Goal: Information Seeking & Learning: Learn about a topic

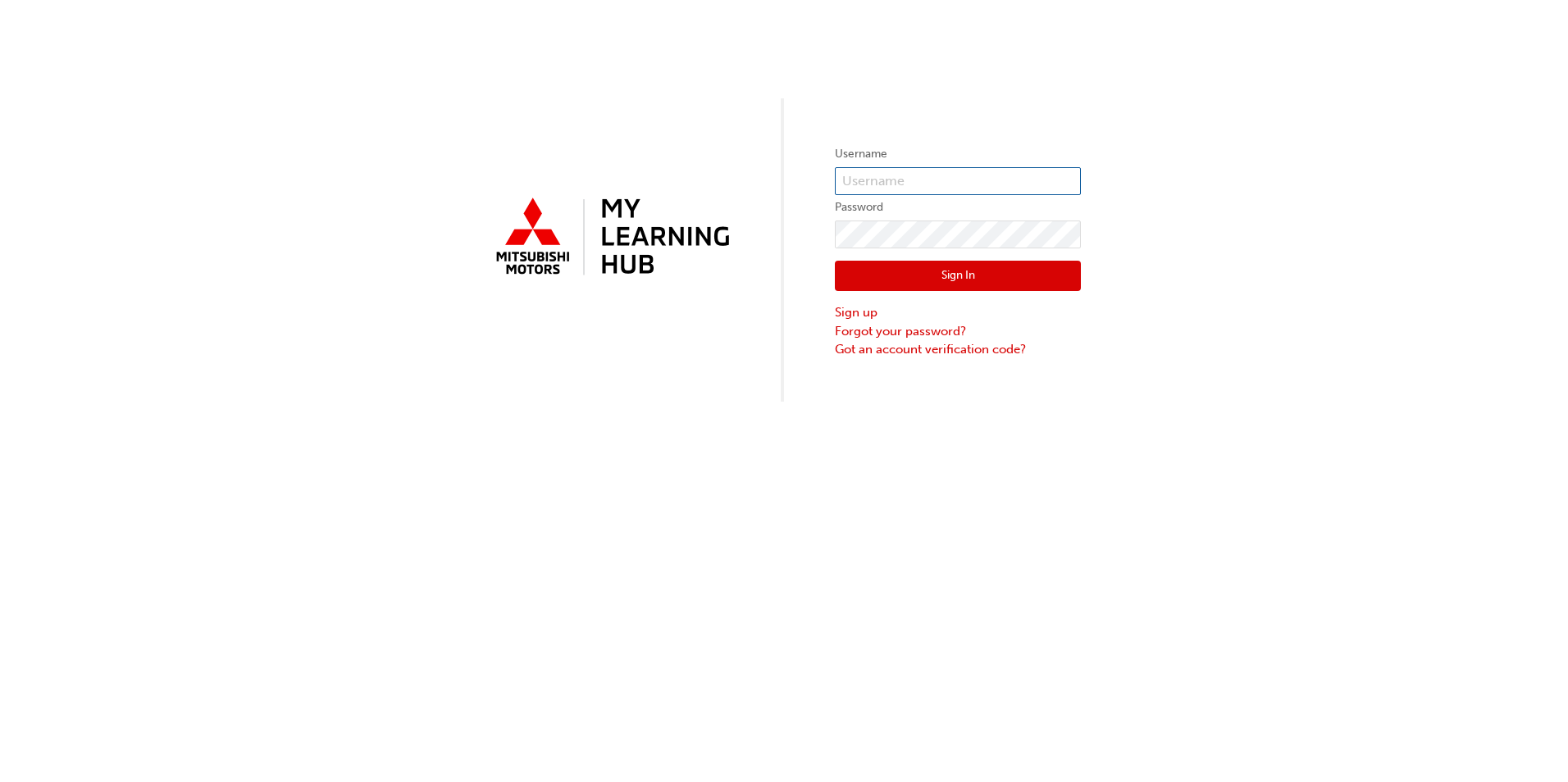
click at [896, 175] on input "text" at bounding box center [957, 181] width 246 height 28
type input "[EMAIL_ADDRESS][DOMAIN_NAME]"
click at [952, 248] on div "Sign In Sign up Forgot your password? Got an account verification code?" at bounding box center [957, 303] width 246 height 110
click at [948, 276] on button "Sign In" at bounding box center [957, 276] width 246 height 31
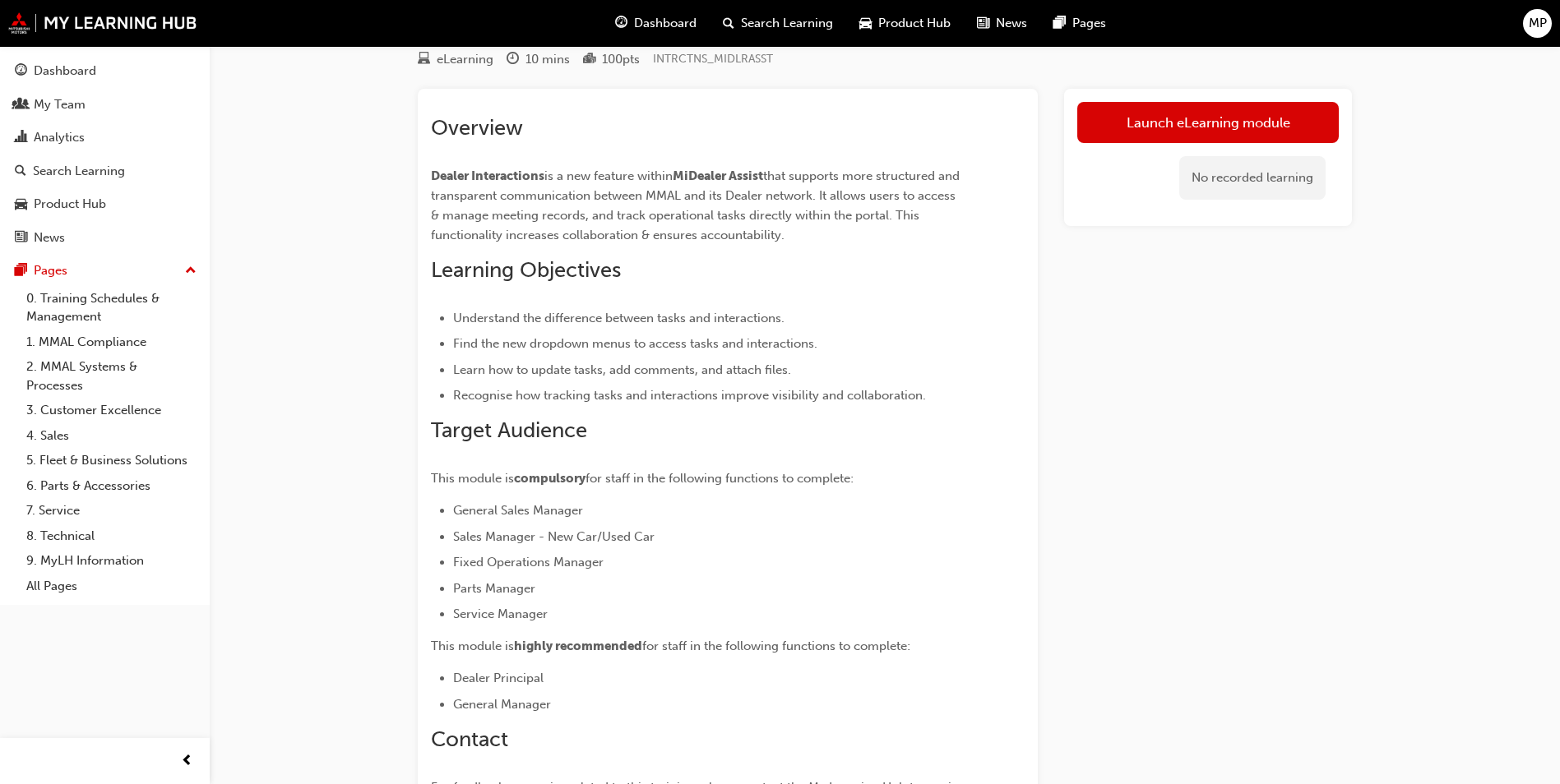
scroll to position [82, 0]
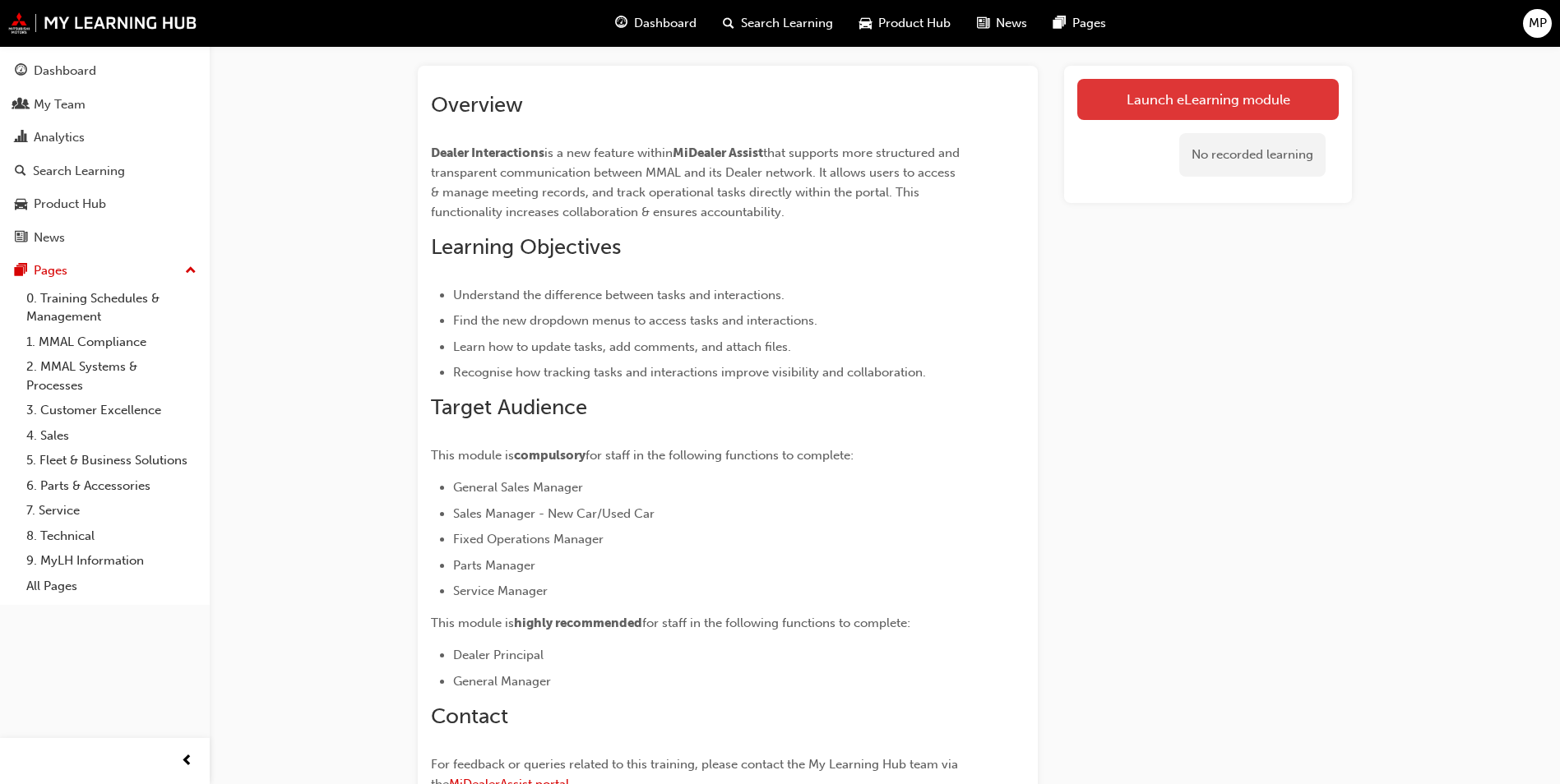
click at [1232, 103] on link "Launch eLearning module" at bounding box center [1208, 99] width 261 height 41
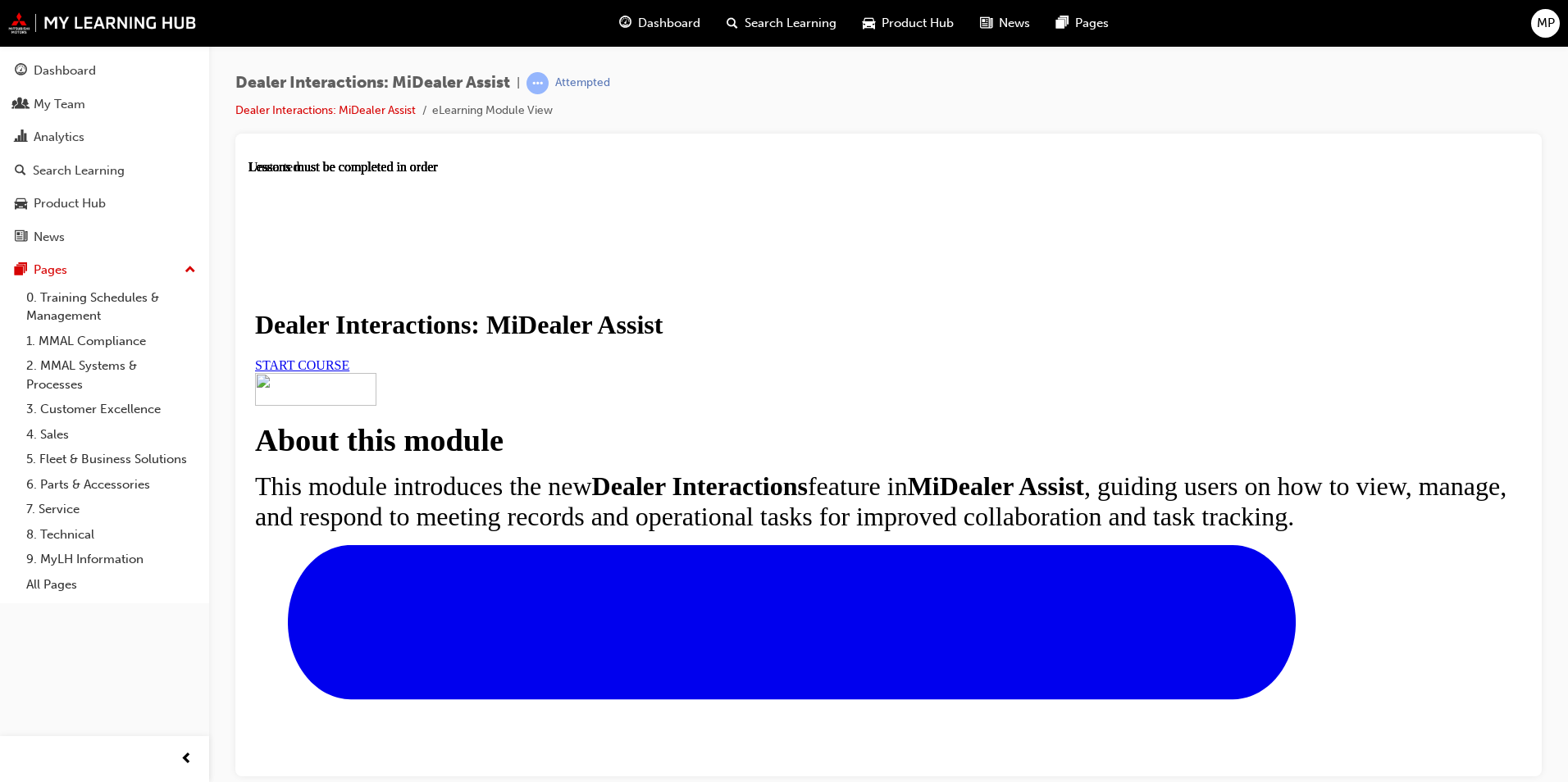
scroll to position [82, 0]
click at [349, 371] on span "START COURSE" at bounding box center [302, 364] width 94 height 14
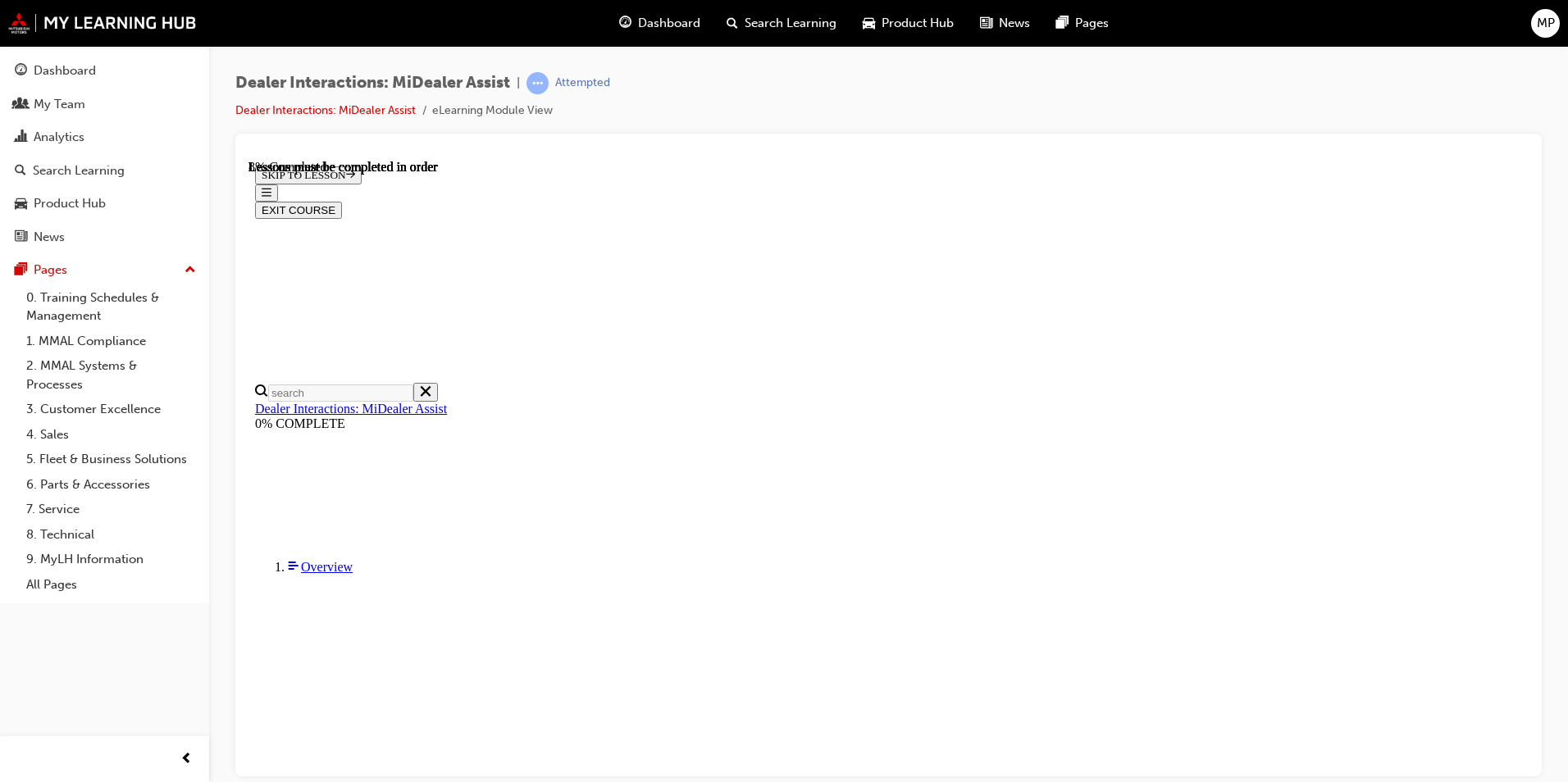
scroll to position [379, 0]
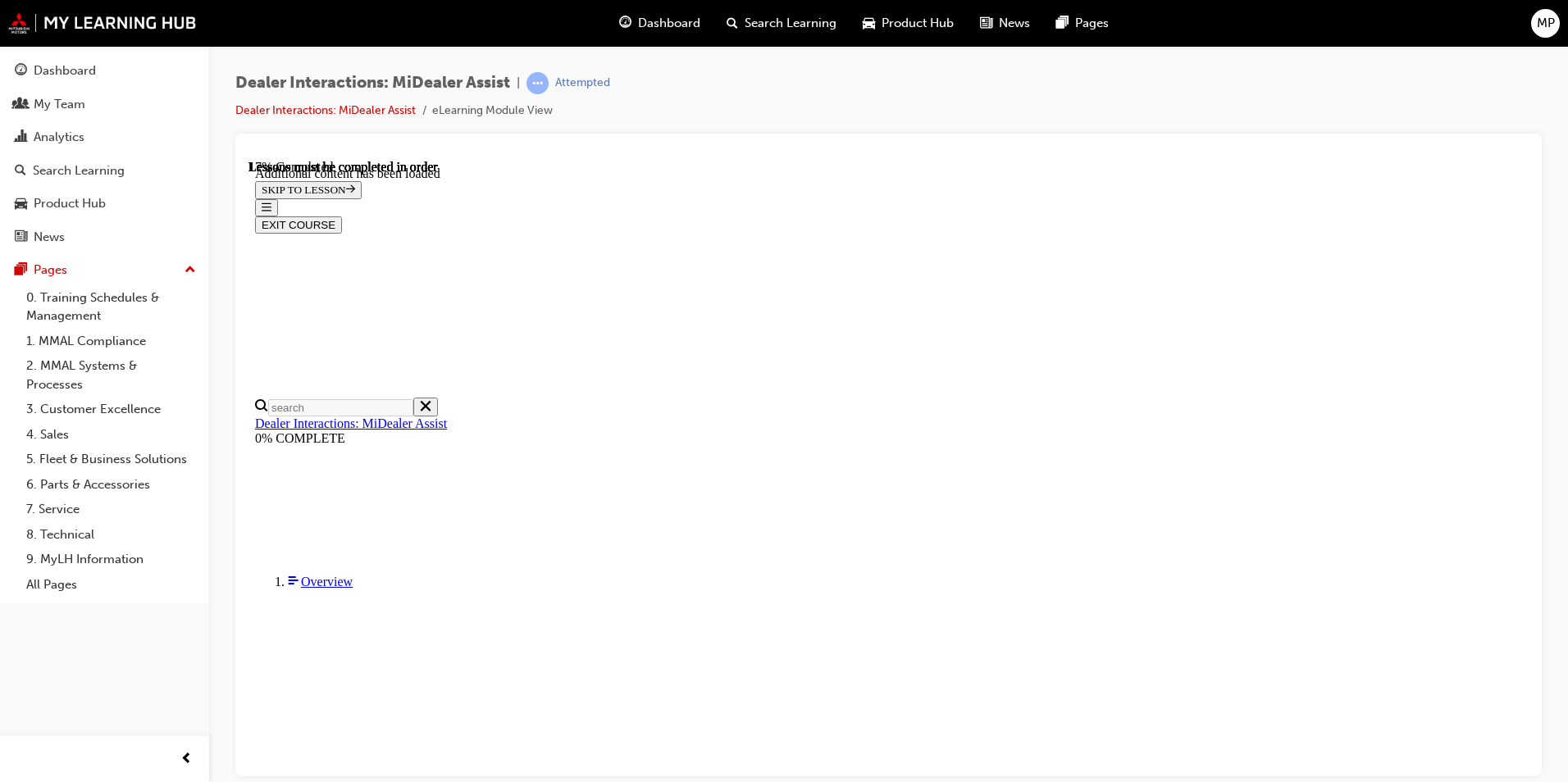
scroll to position [822, 0]
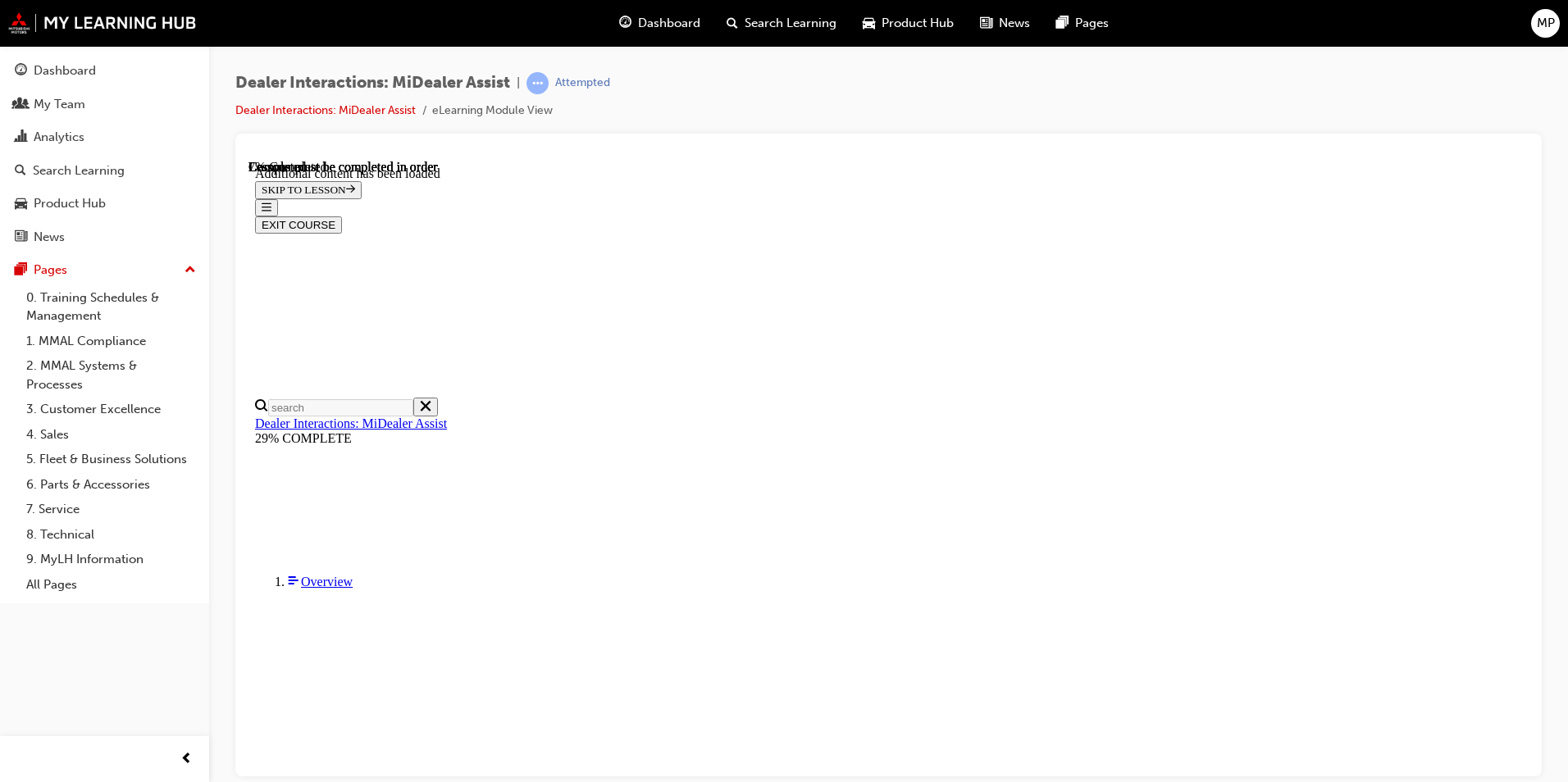
scroll to position [650, 0]
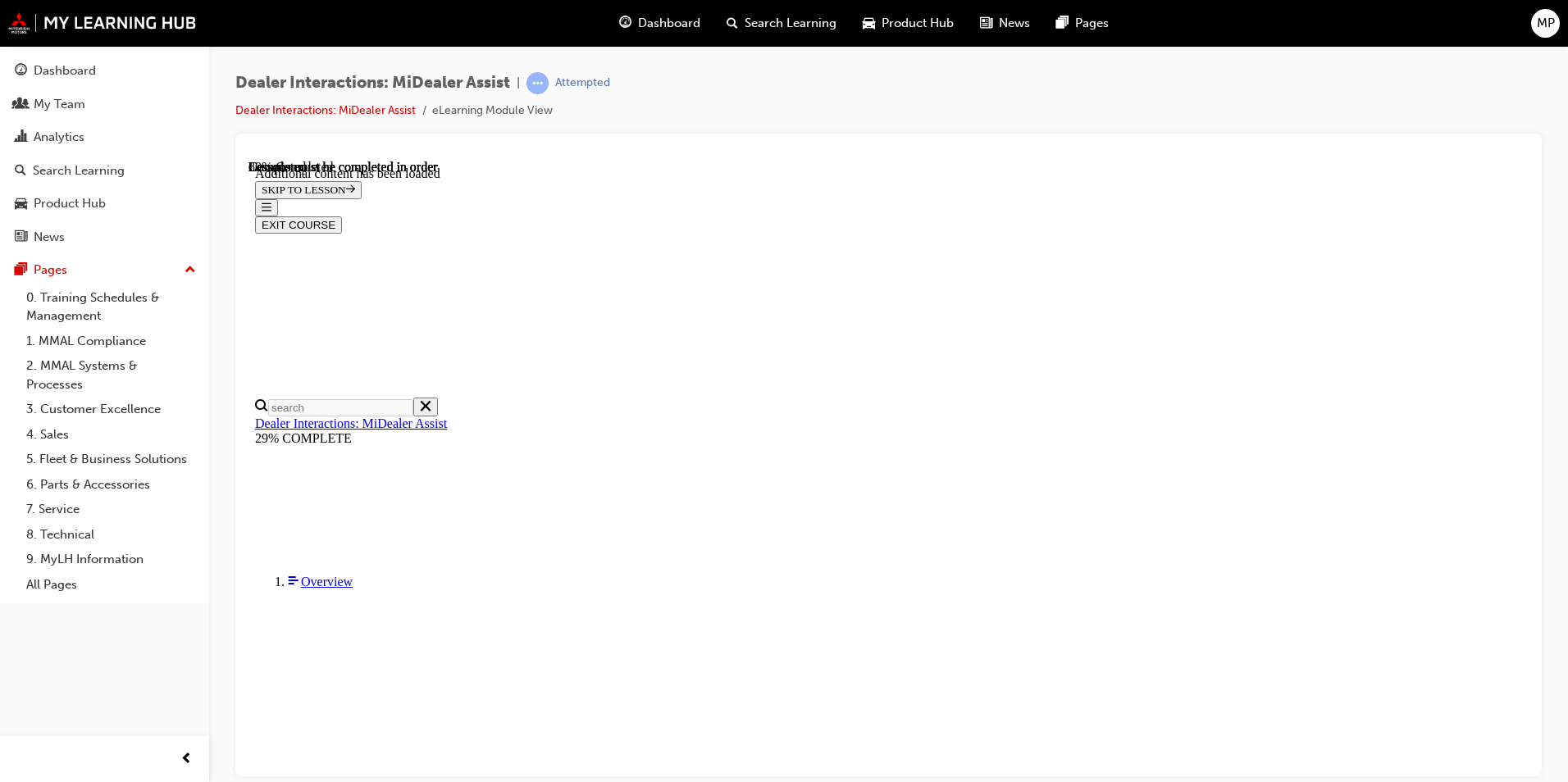
click at [342, 216] on button "EXIT COURSE" at bounding box center [298, 225] width 87 height 17
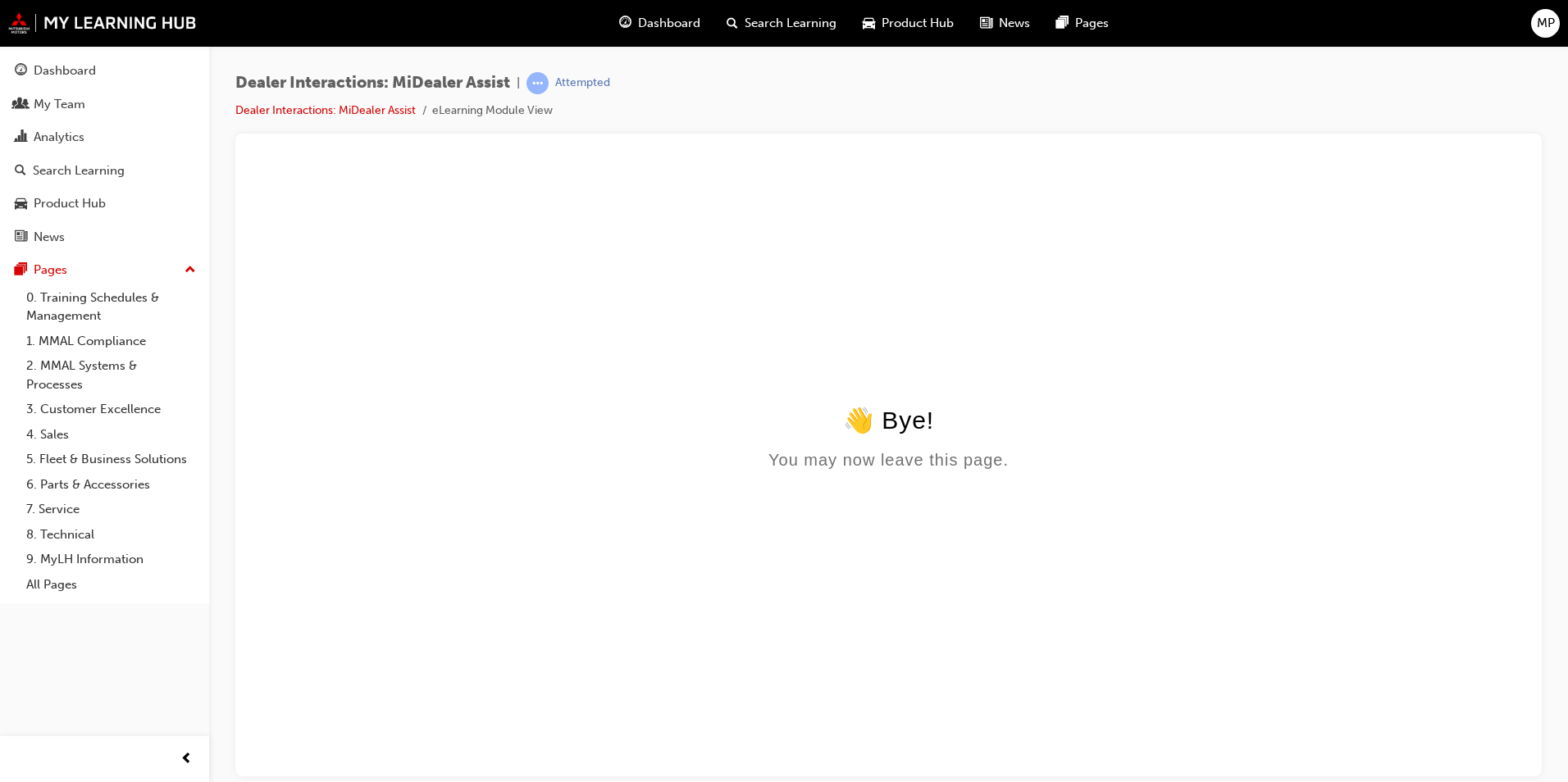
scroll to position [0, 0]
click at [505, 114] on li "eLearning Module View" at bounding box center [492, 111] width 121 height 19
click at [578, 85] on div "Attempted" at bounding box center [583, 83] width 55 height 15
click at [538, 84] on span "learningRecordVerb_ATTEMPT-icon" at bounding box center [537, 83] width 22 height 22
click at [538, 85] on span "learningRecordVerb_ATTEMPT-icon" at bounding box center [537, 83] width 22 height 22
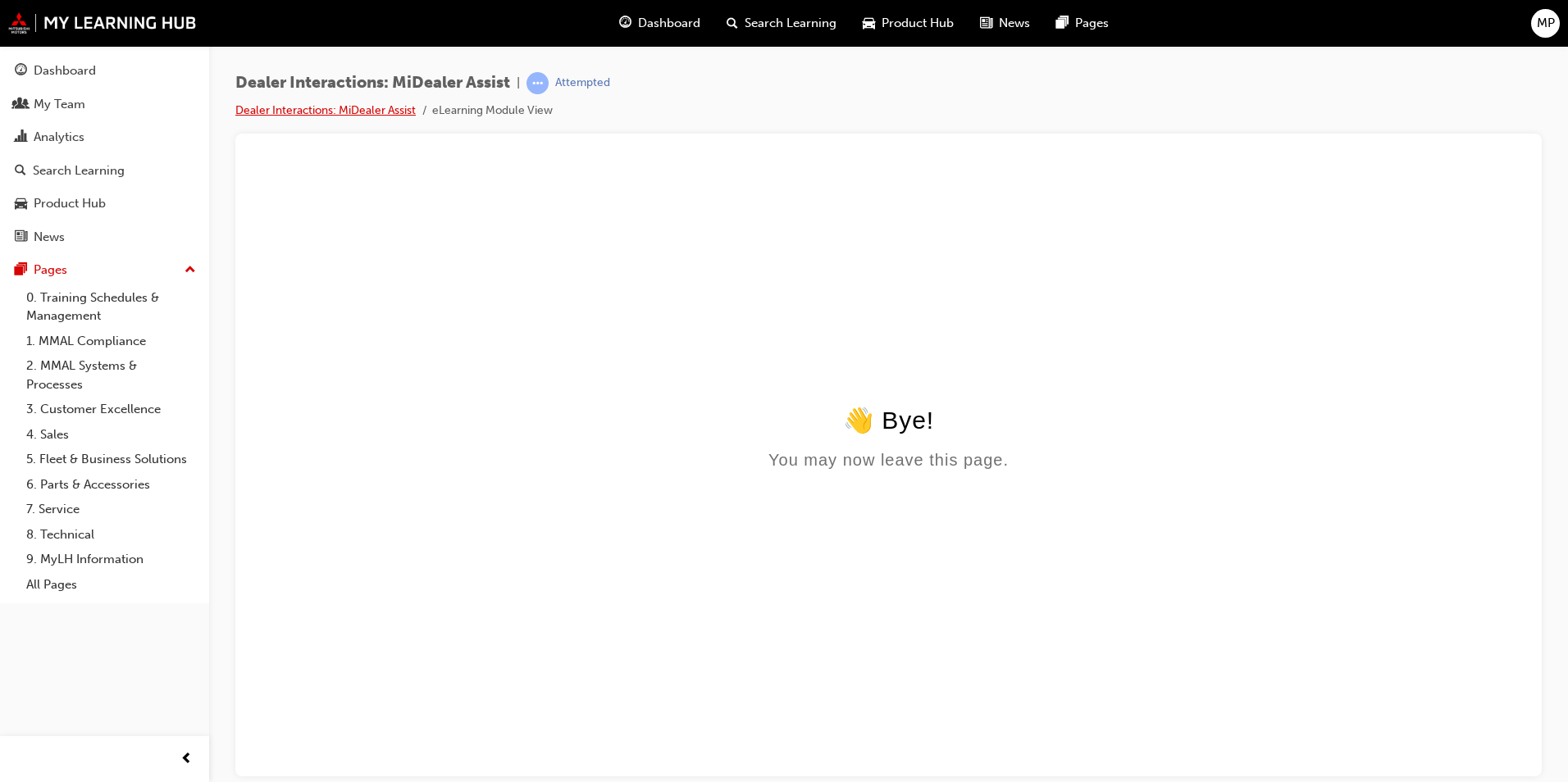
click at [358, 106] on link "Dealer Interactions: MiDealer Assist" at bounding box center [325, 110] width 181 height 14
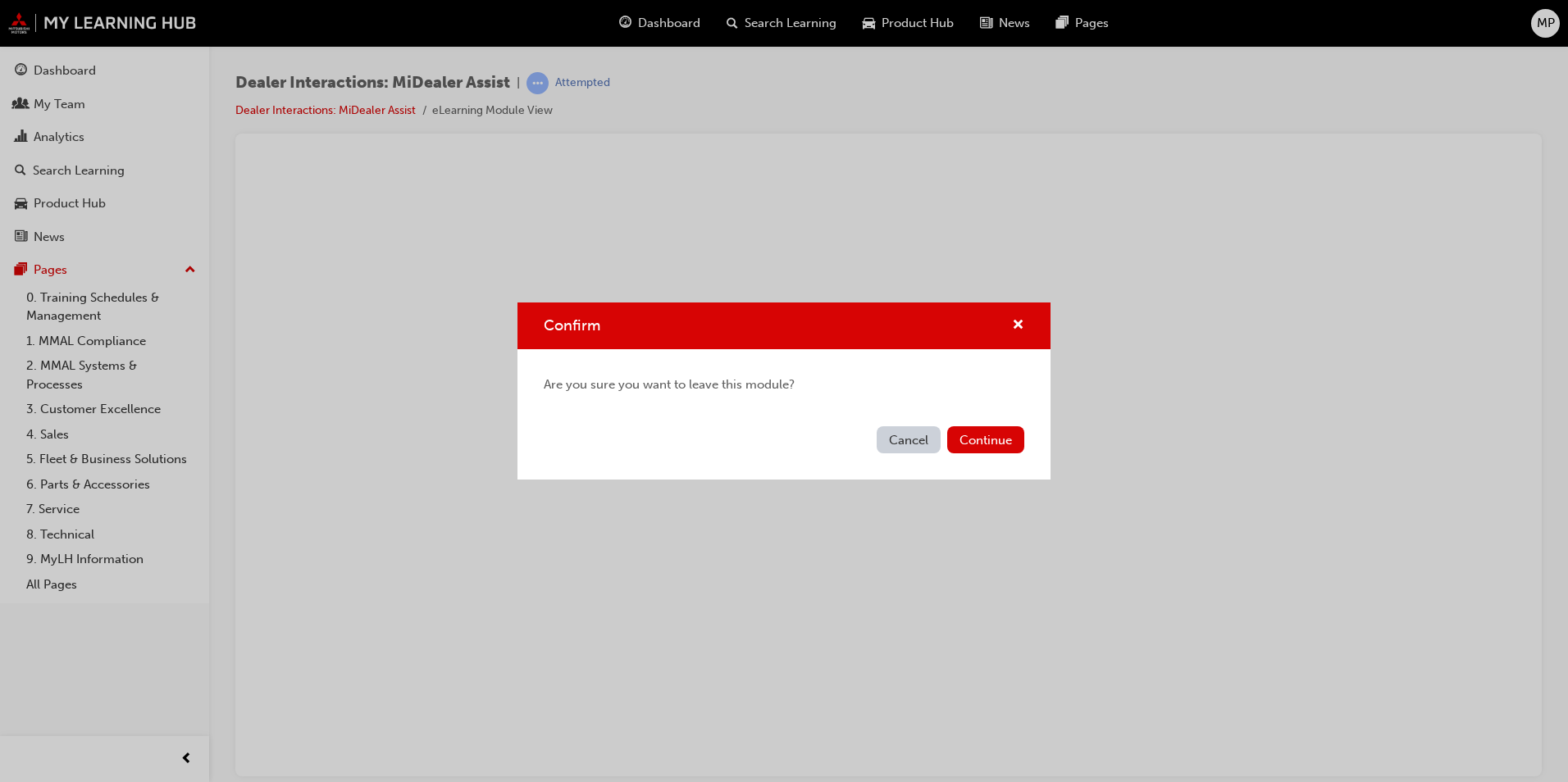
click at [894, 435] on button "Cancel" at bounding box center [908, 440] width 64 height 27
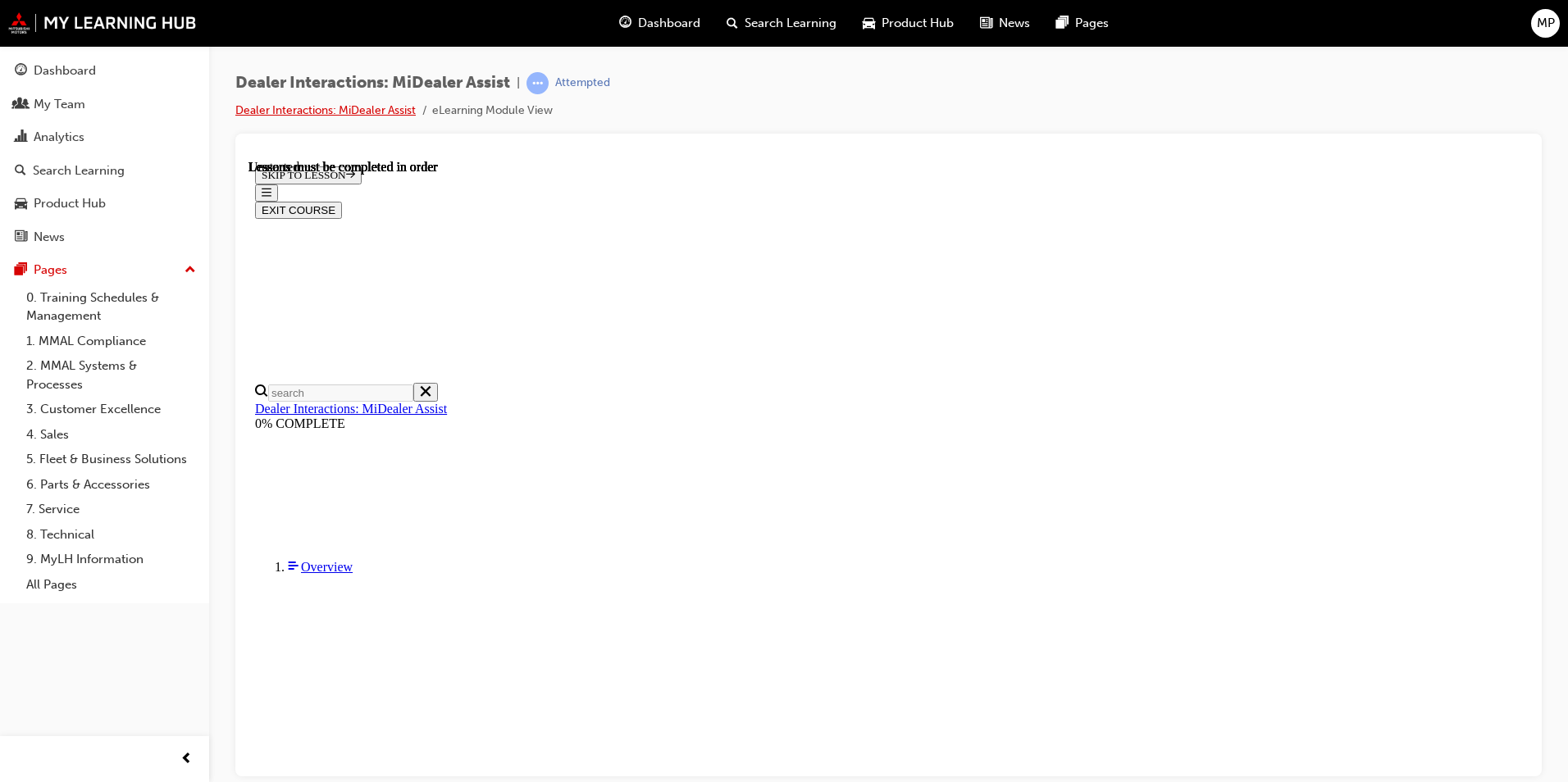
scroll to position [240, 0]
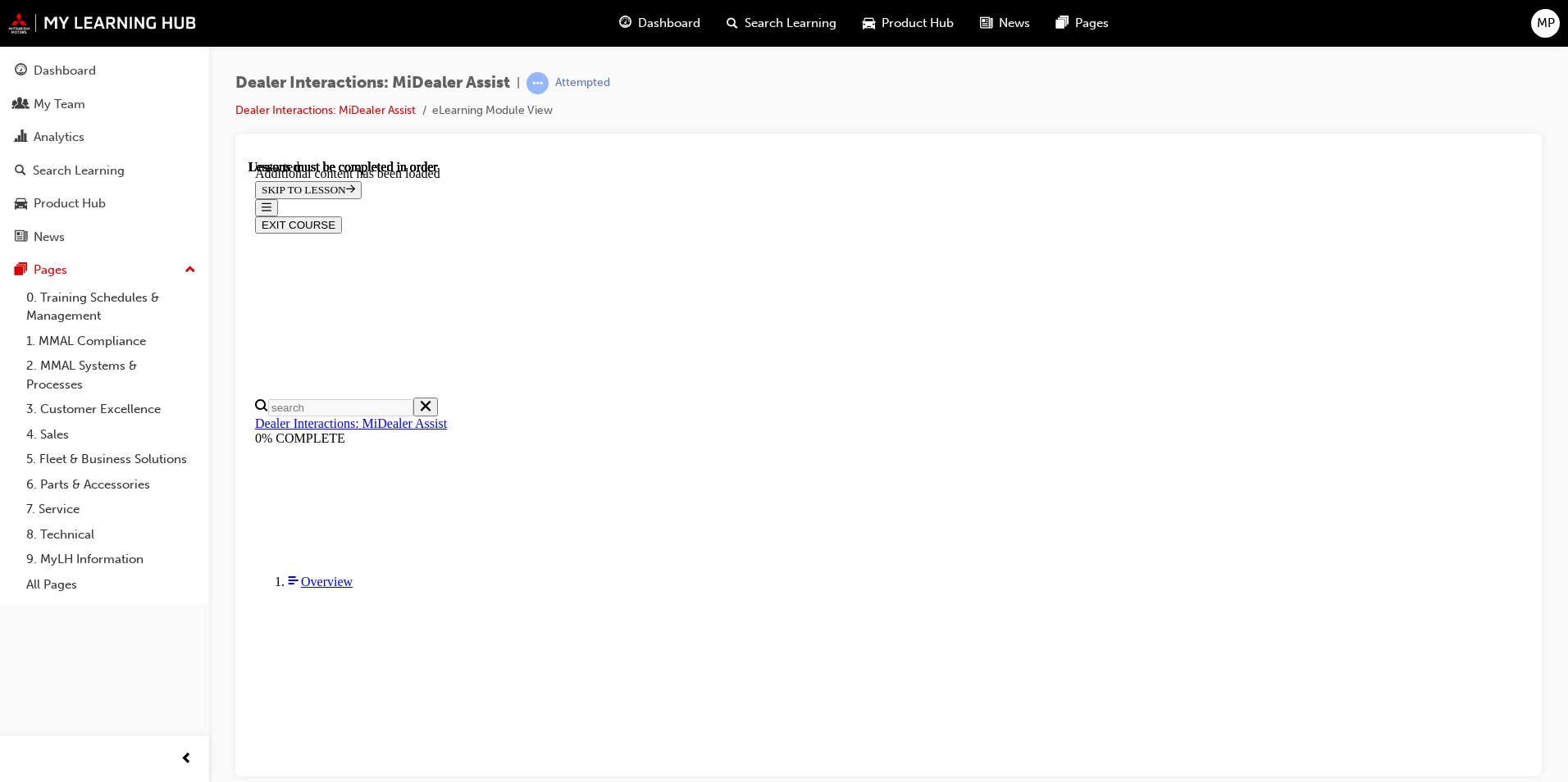
scroll to position [1959, 0]
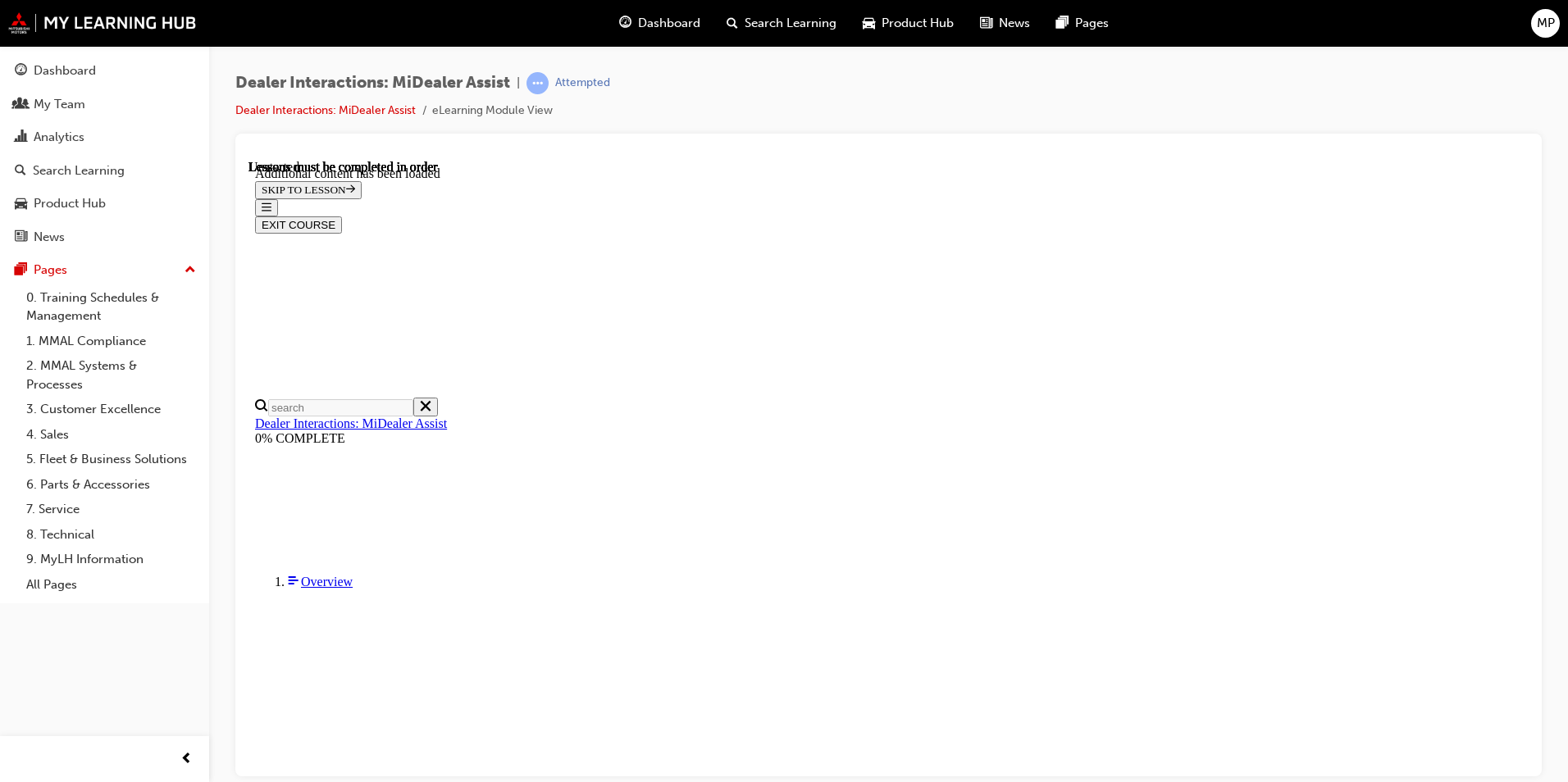
scroll to position [3304, 0]
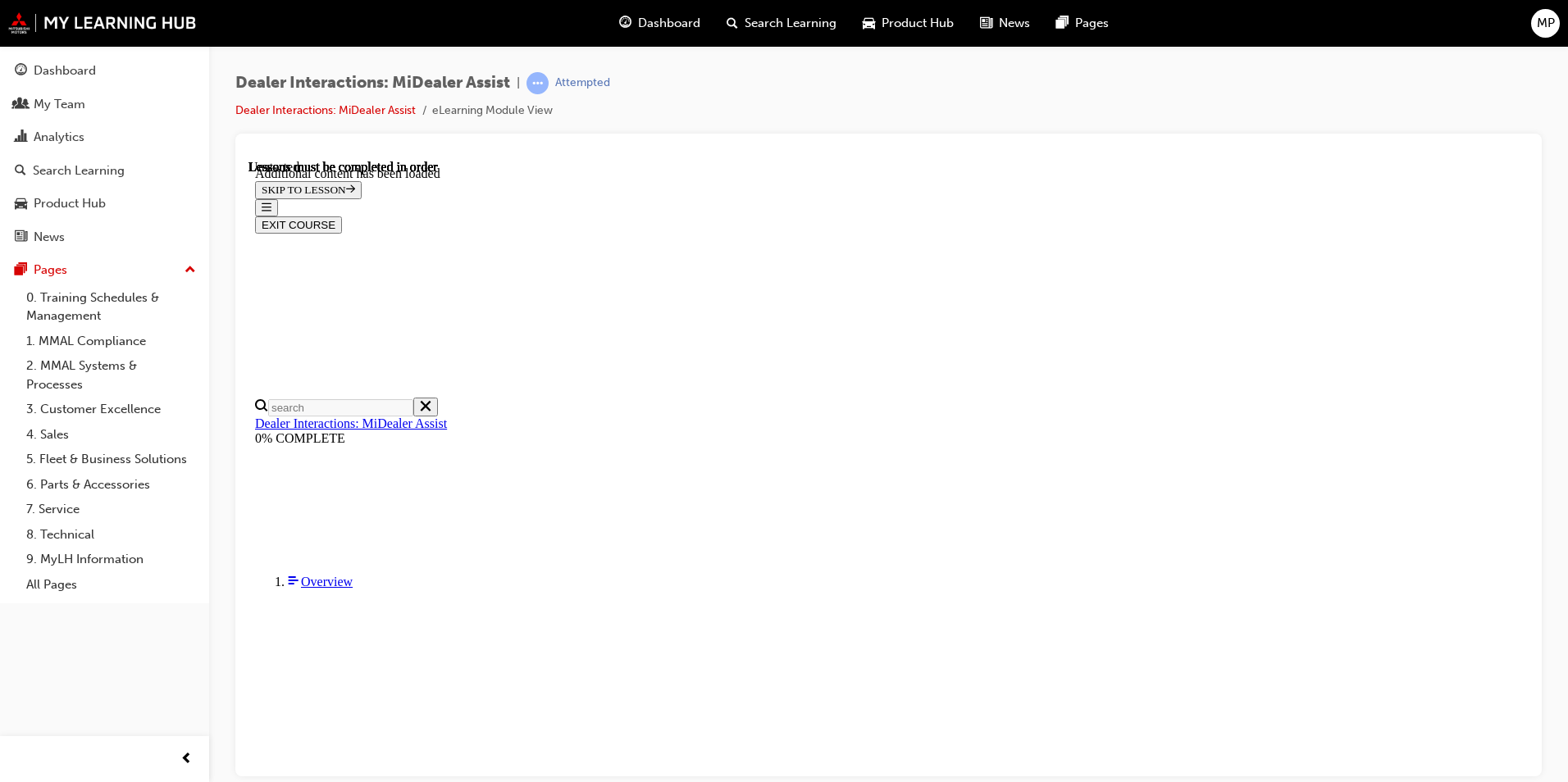
scroll to position [3731, 0]
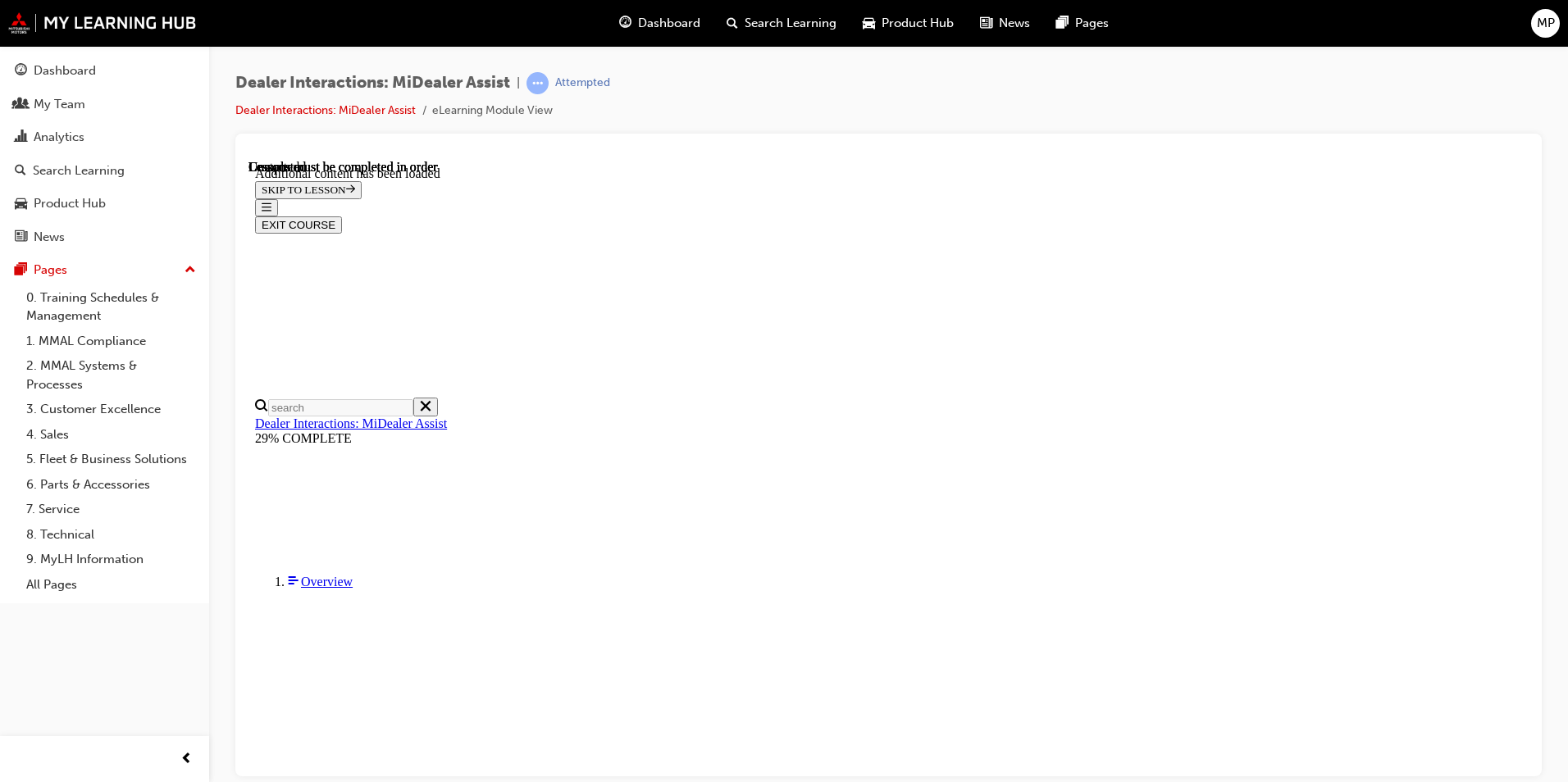
scroll to position [2070, 0]
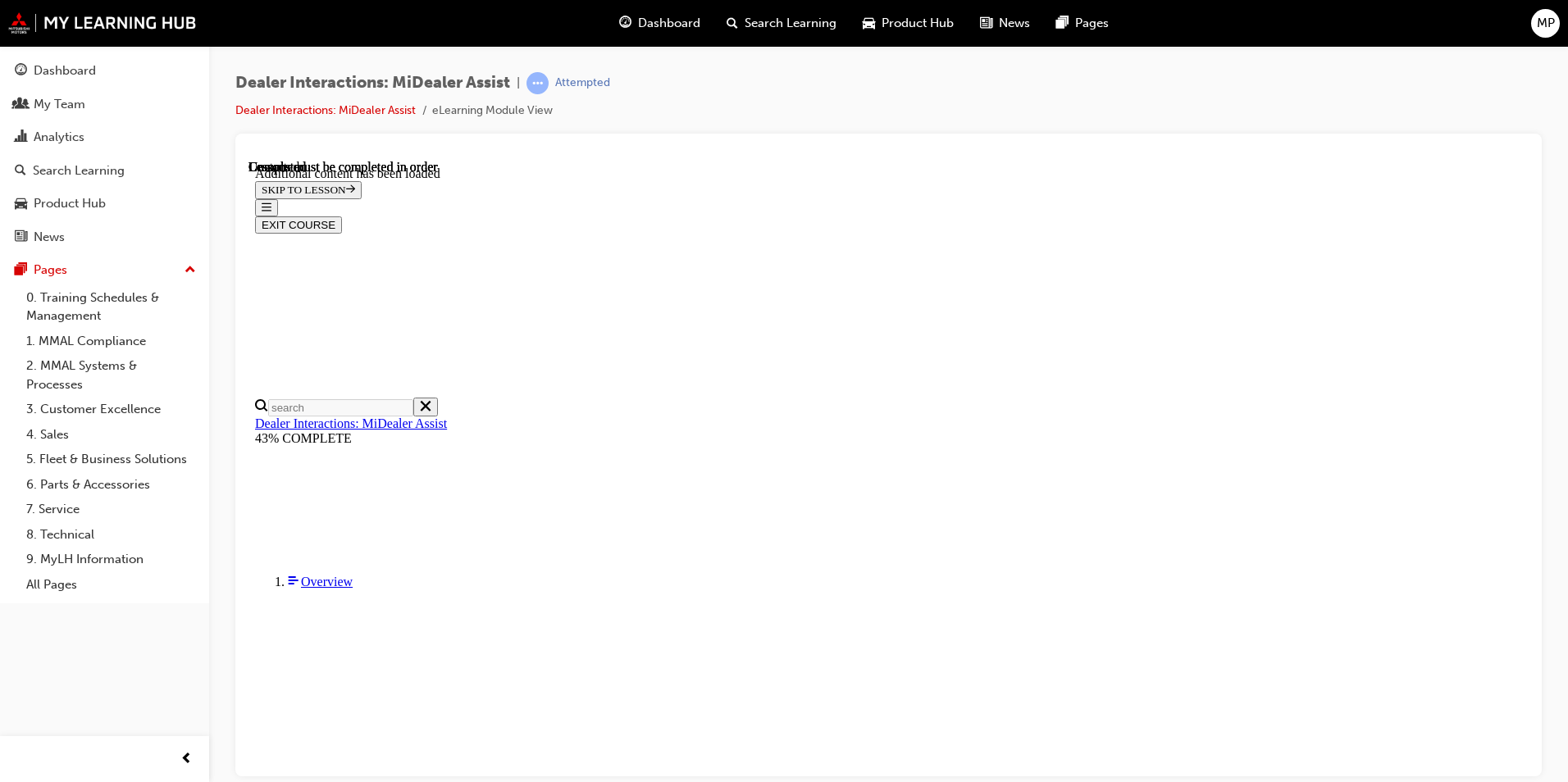
radio input "true"
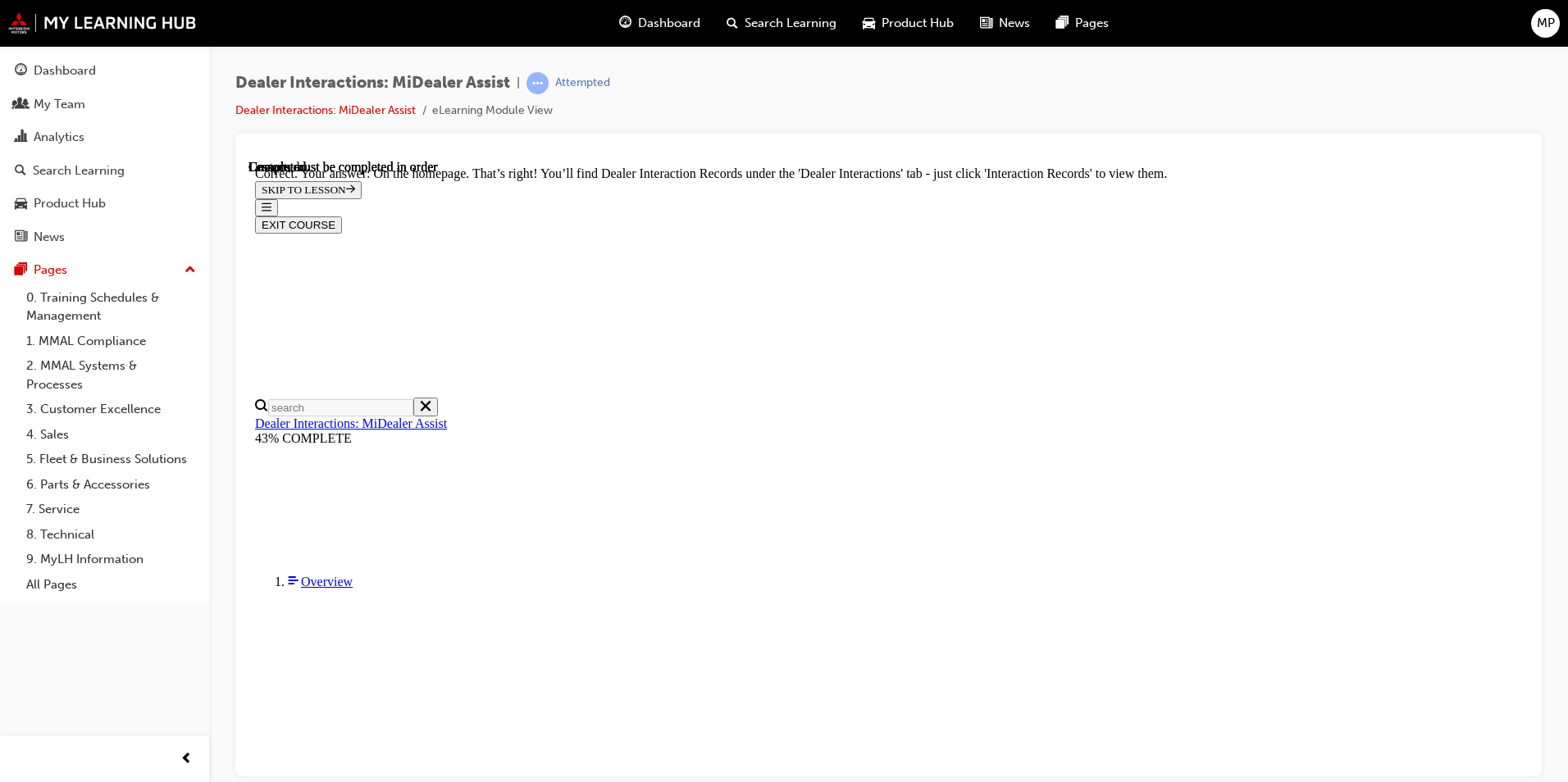
scroll to position [387, 0]
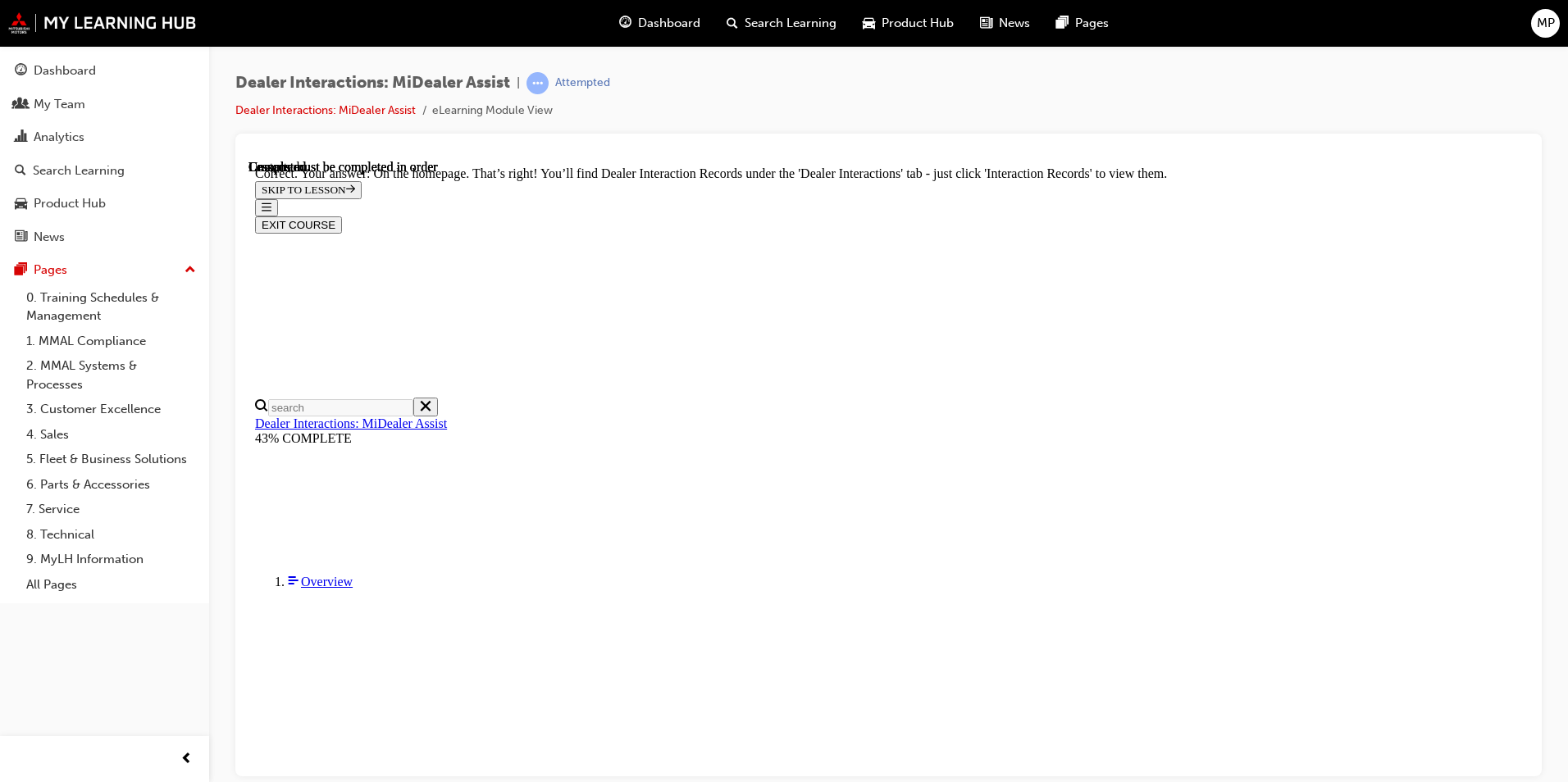
radio input "true"
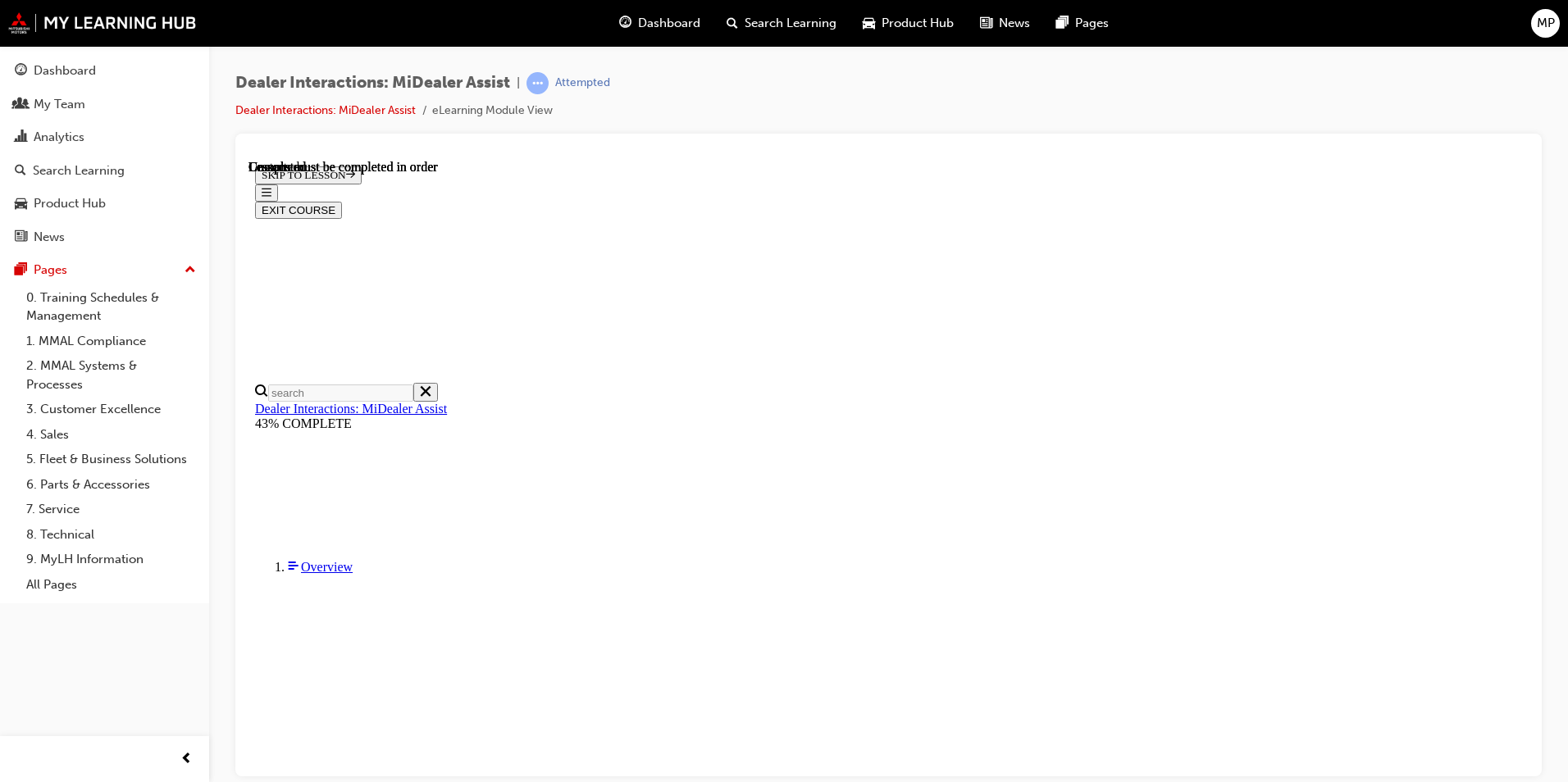
scroll to position [187, 0]
radio input "true"
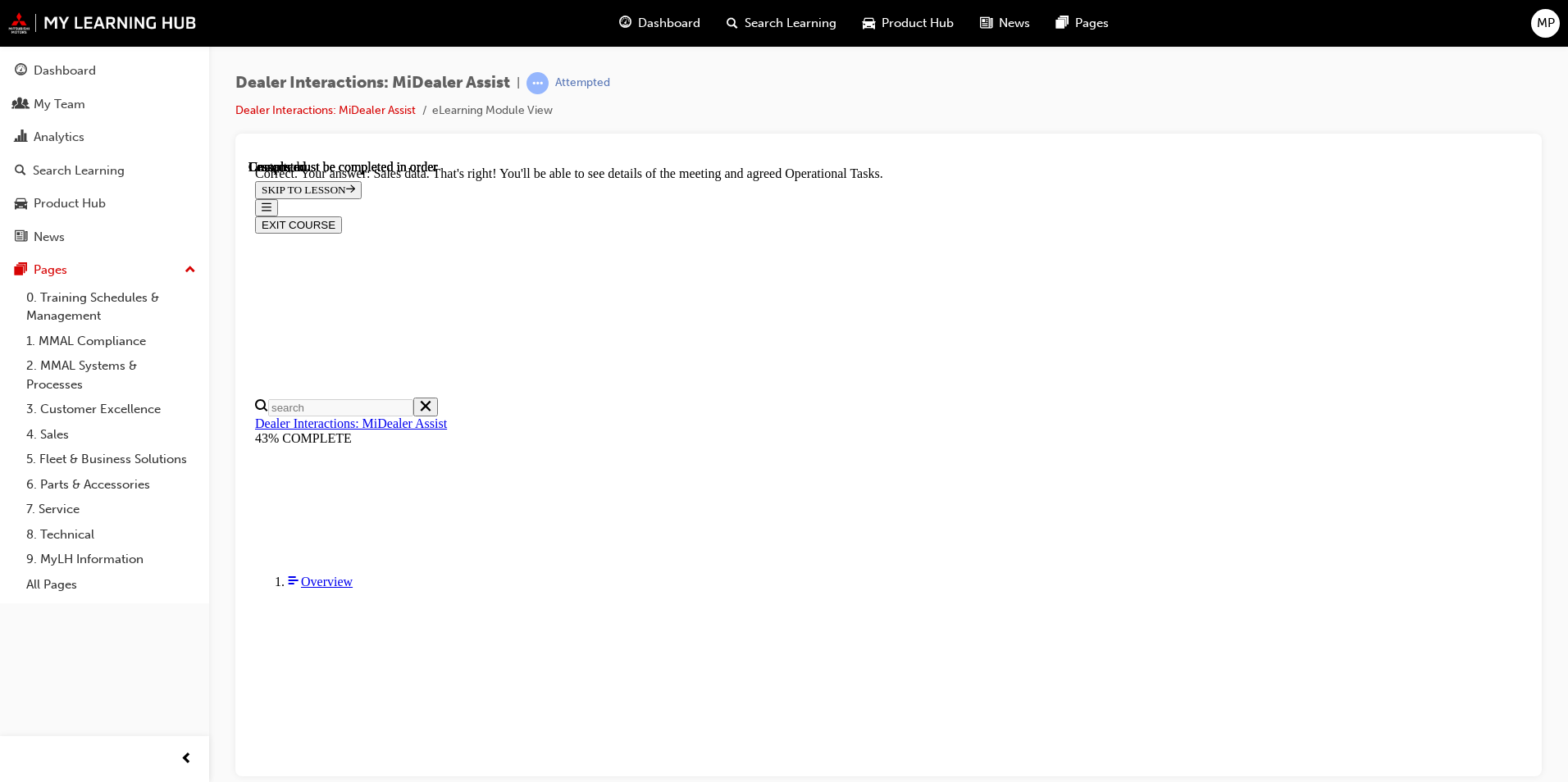
scroll to position [387, 0]
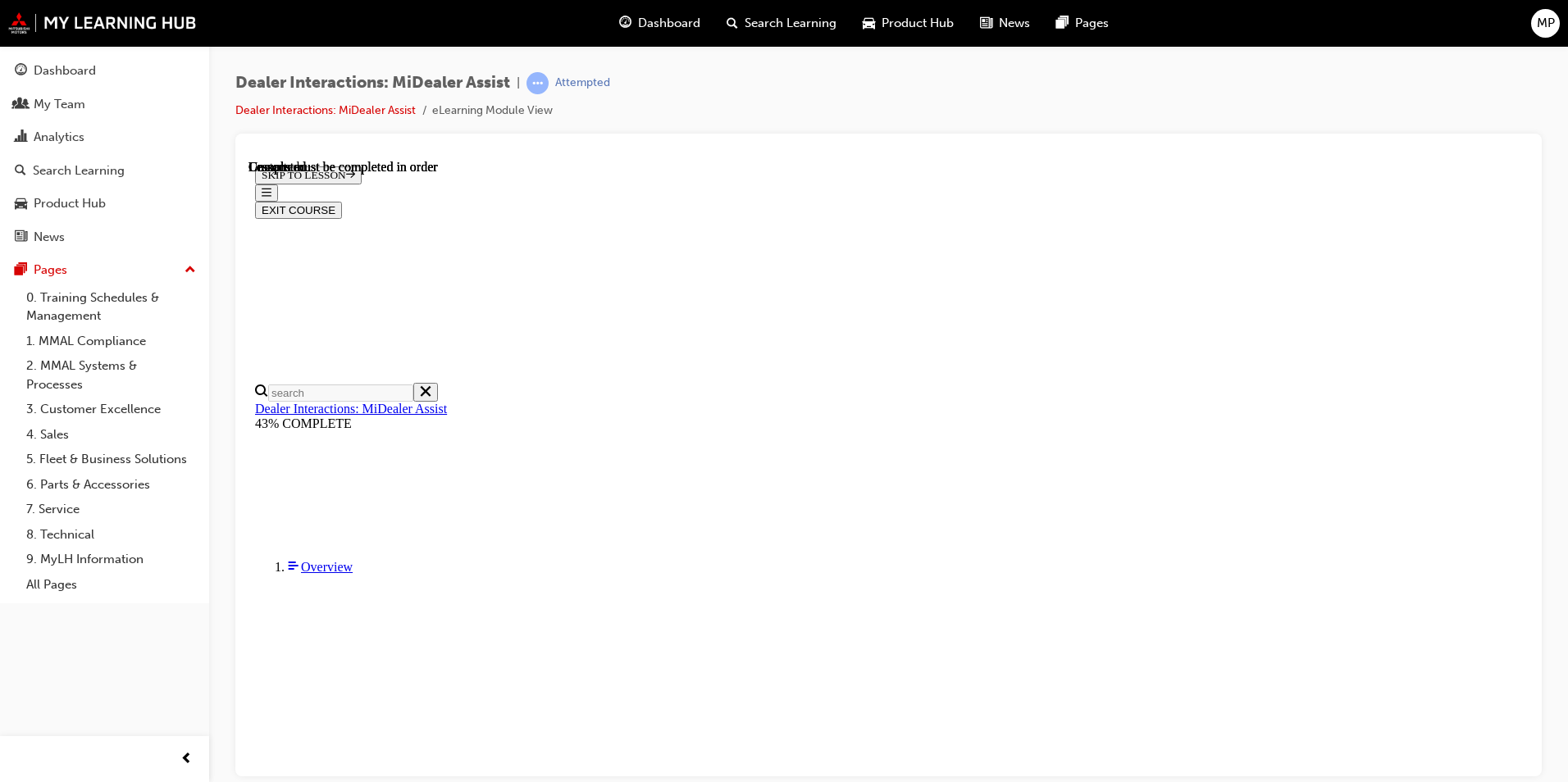
radio input "true"
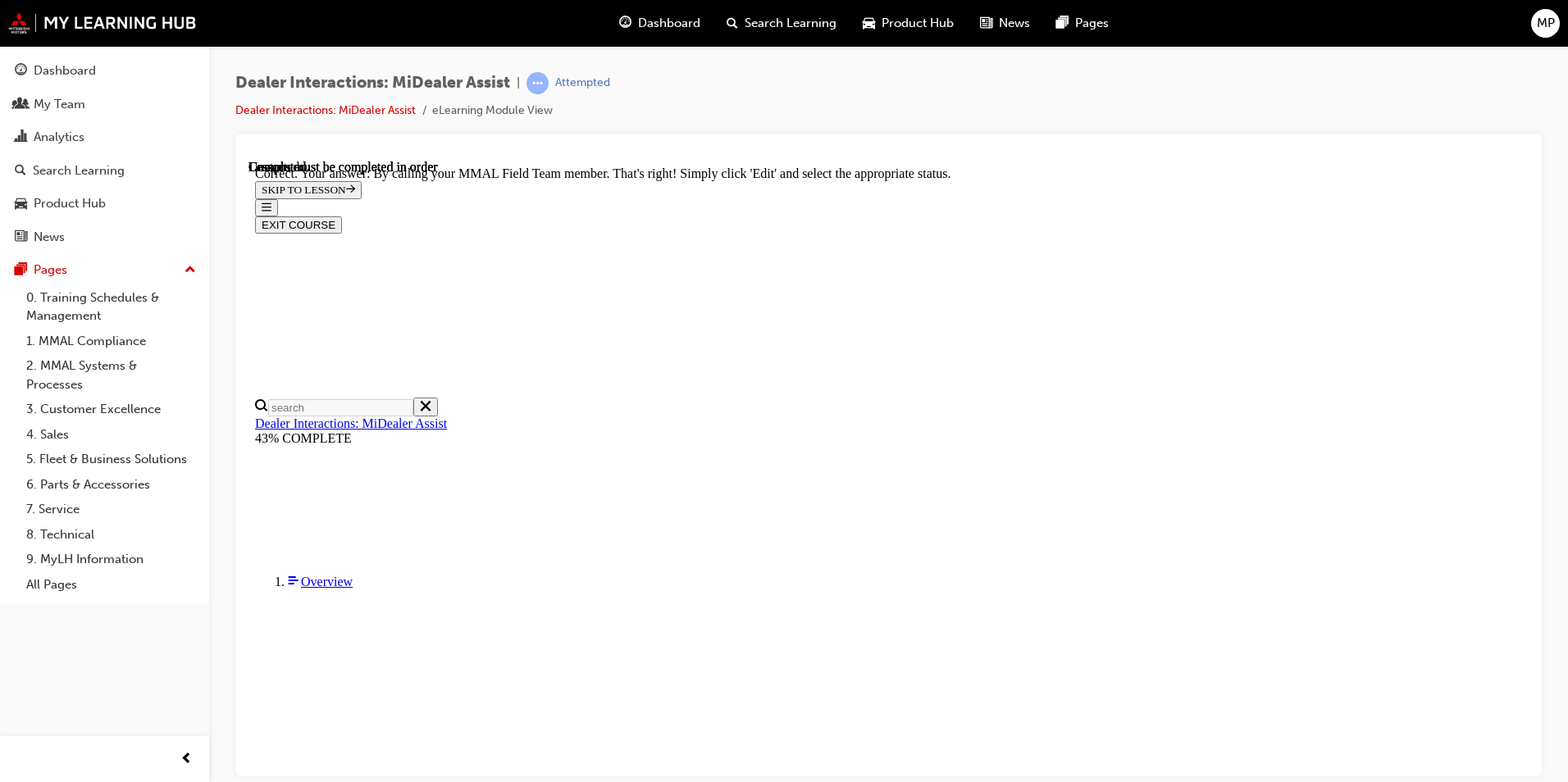
scroll to position [392, 0]
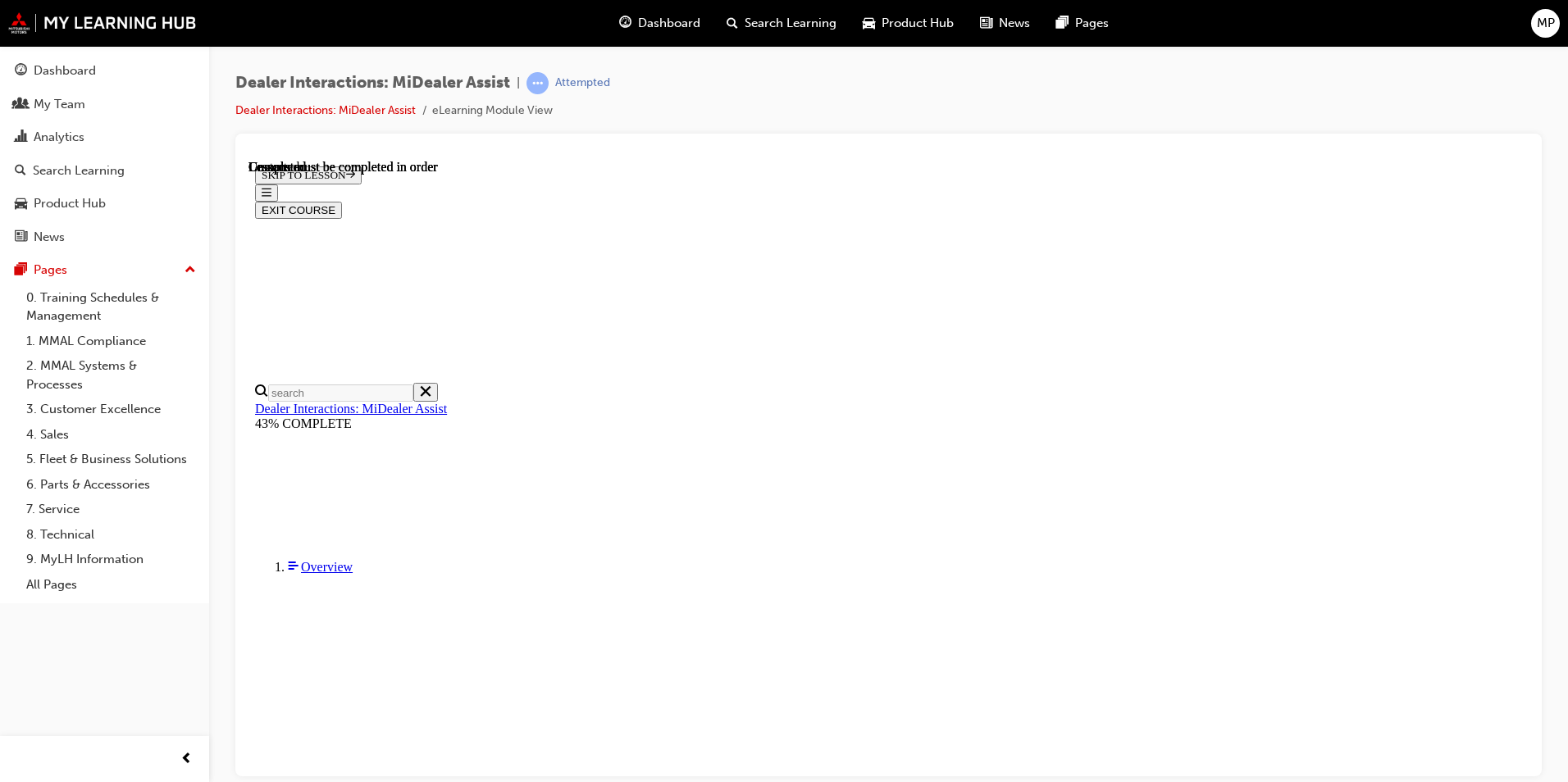
scroll to position [194, 0]
radio input "true"
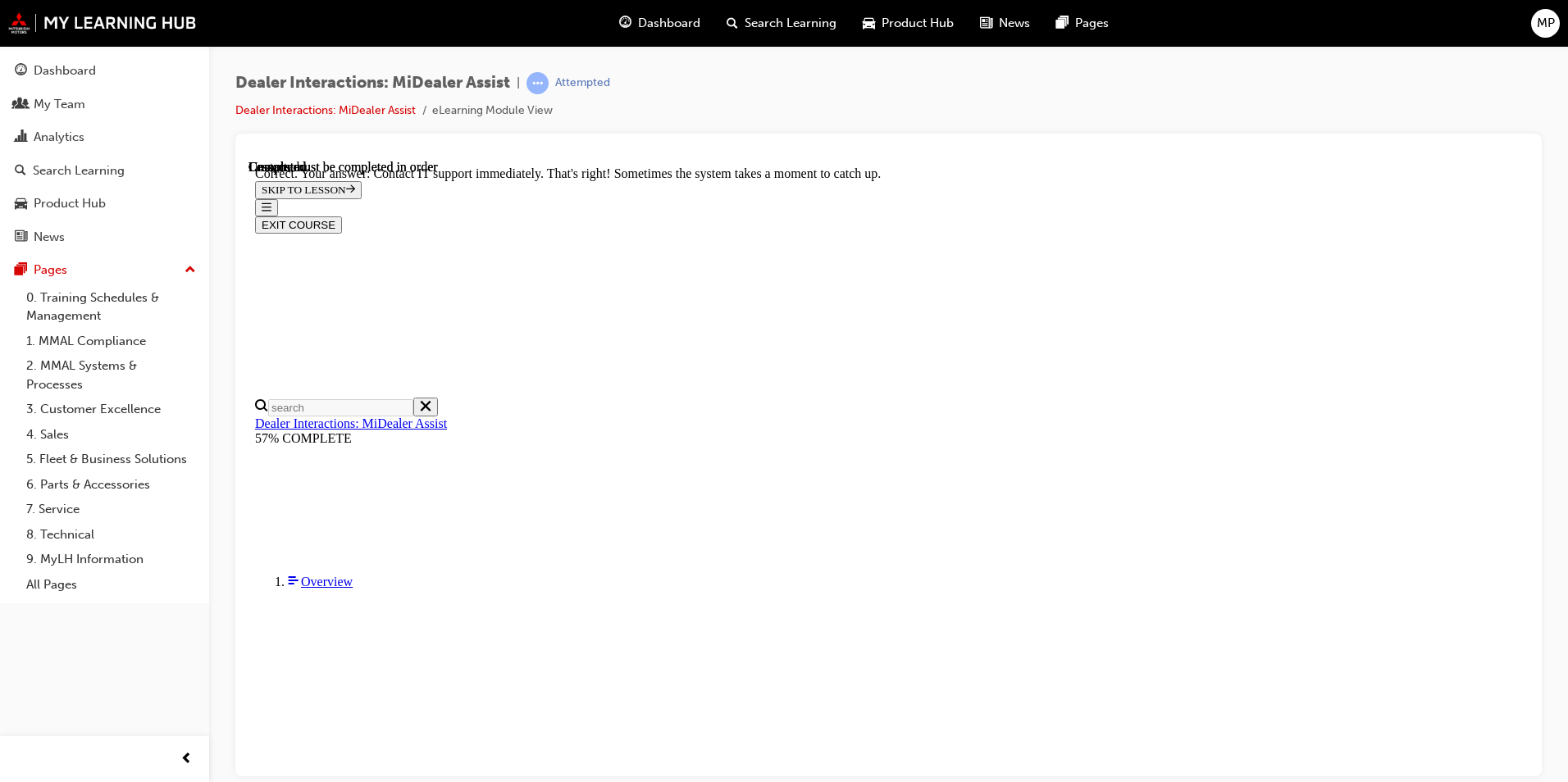
scroll to position [401, 0]
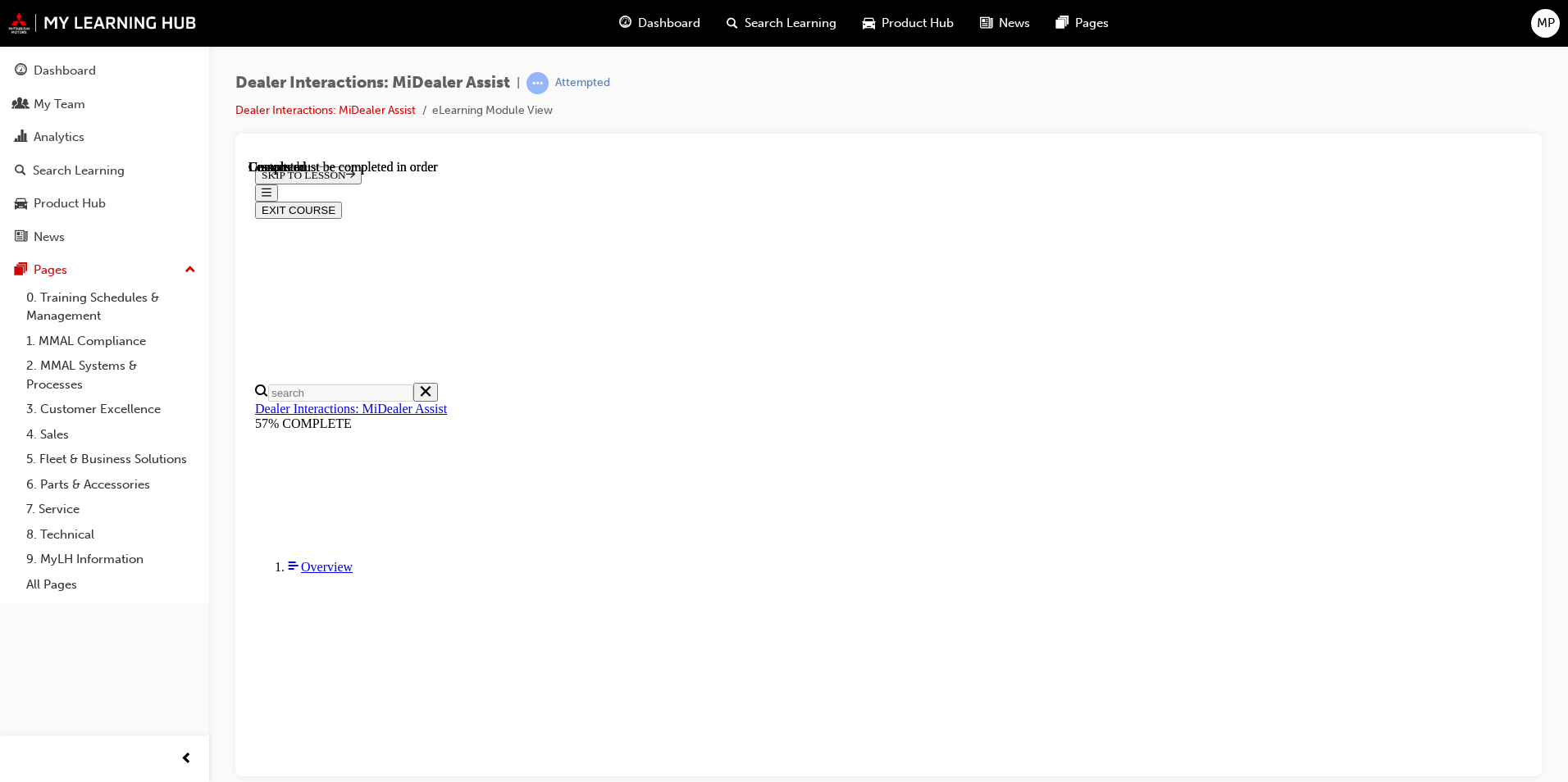
scroll to position [279, 0]
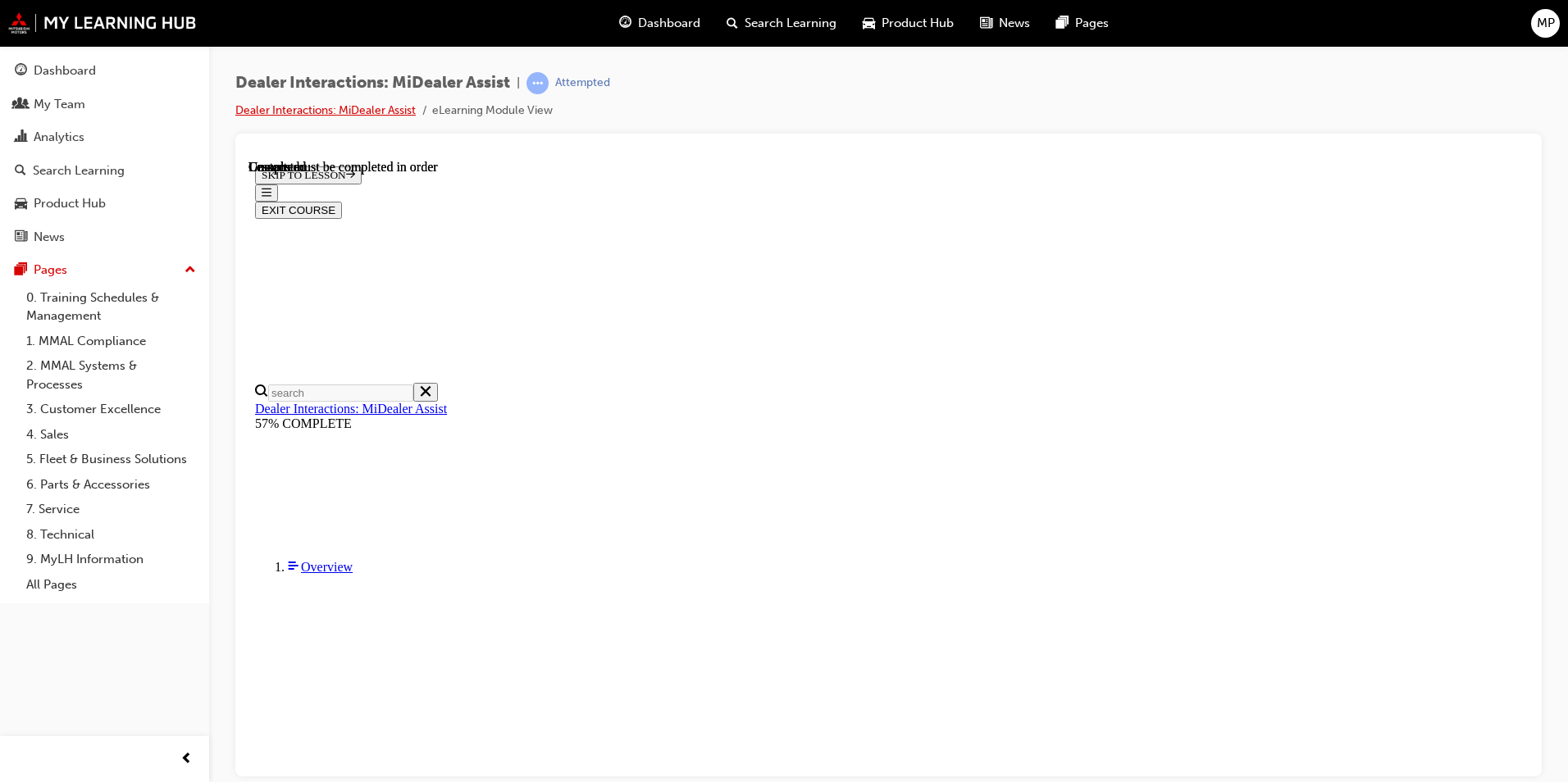
click at [385, 109] on link "Dealer Interactions: MiDealer Assist" at bounding box center [325, 110] width 181 height 14
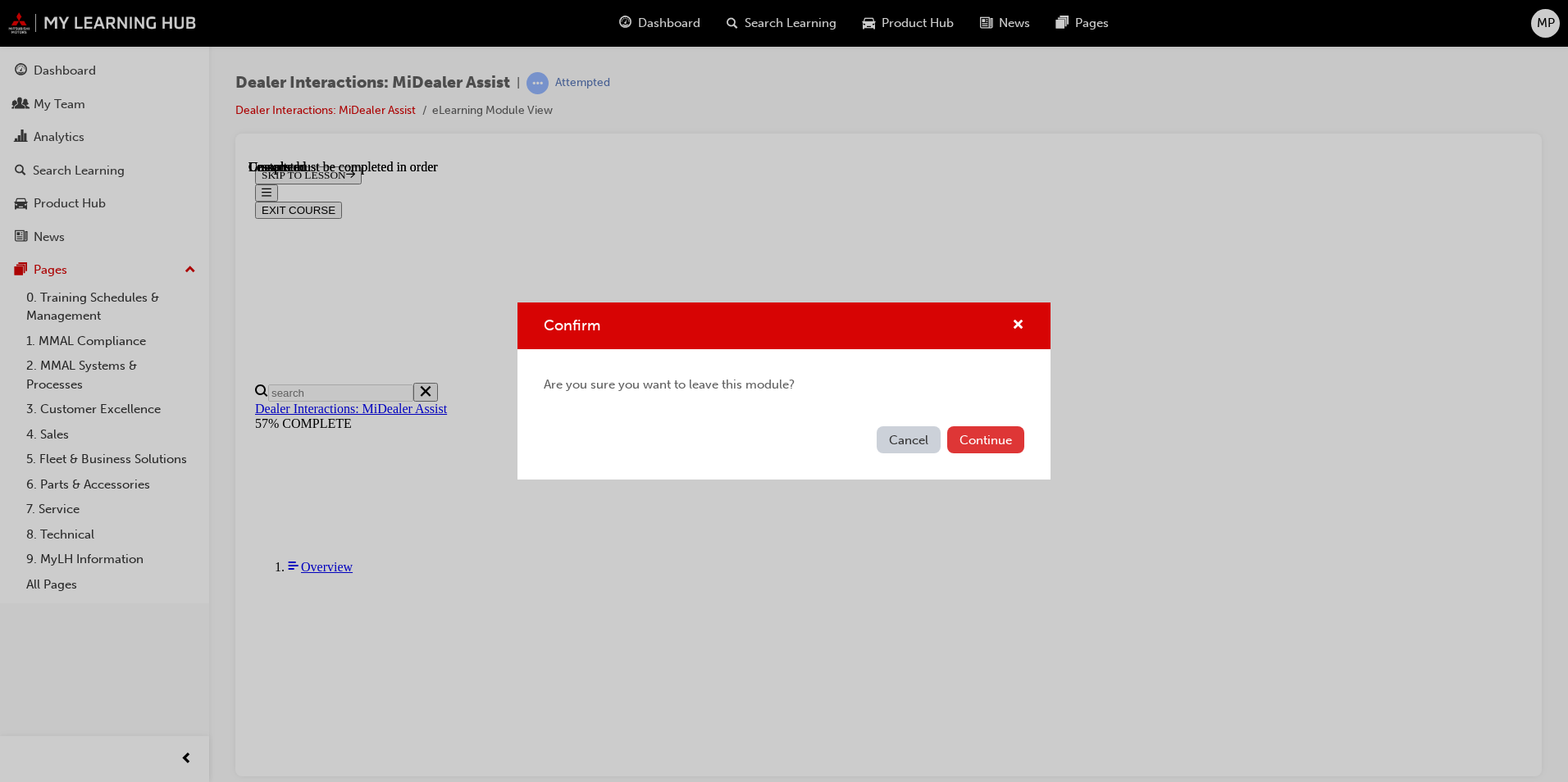
click at [984, 446] on button "Continue" at bounding box center [986, 440] width 77 height 27
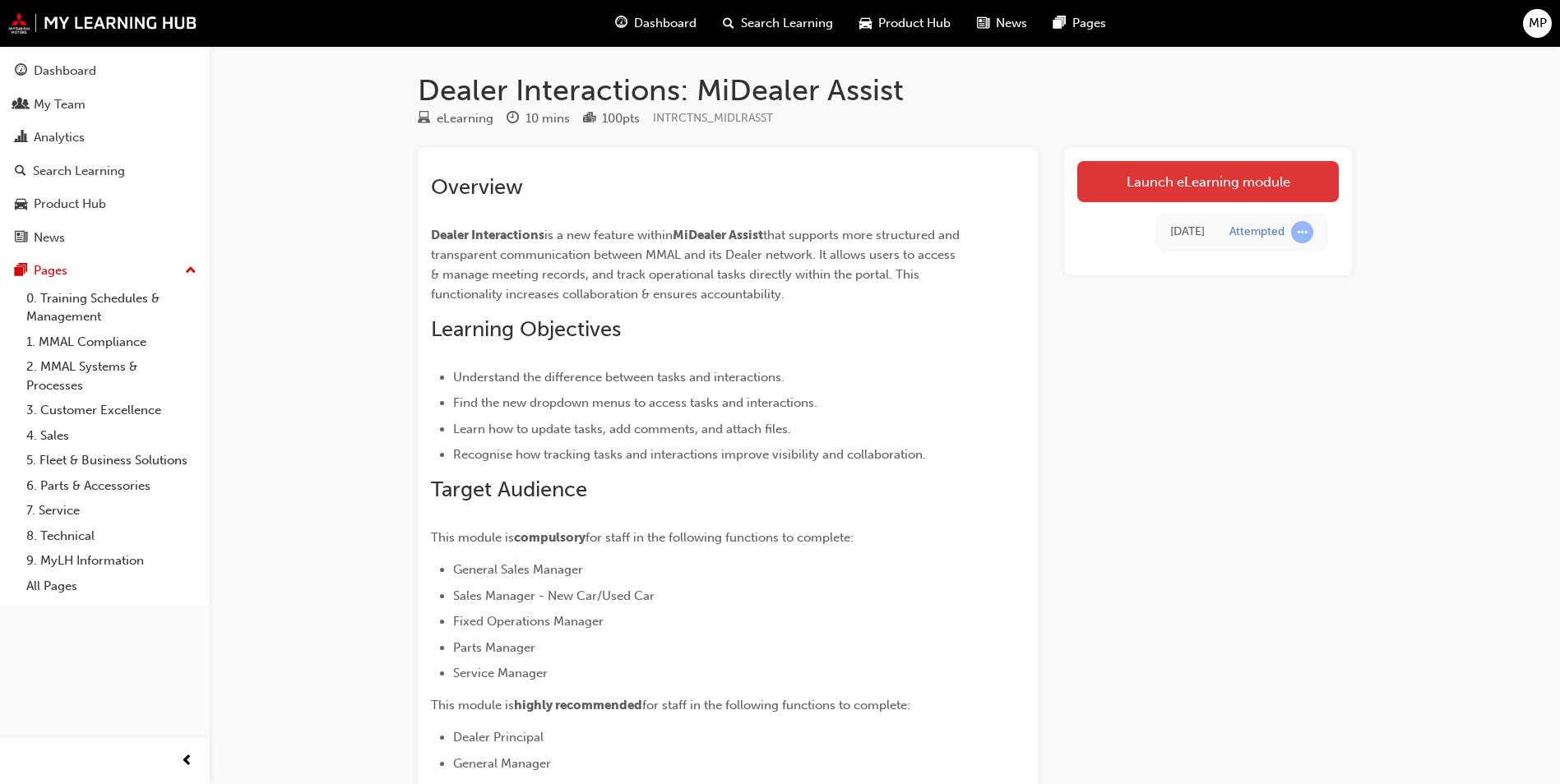
click at [1196, 193] on link "Launch eLearning module" at bounding box center [1208, 181] width 261 height 41
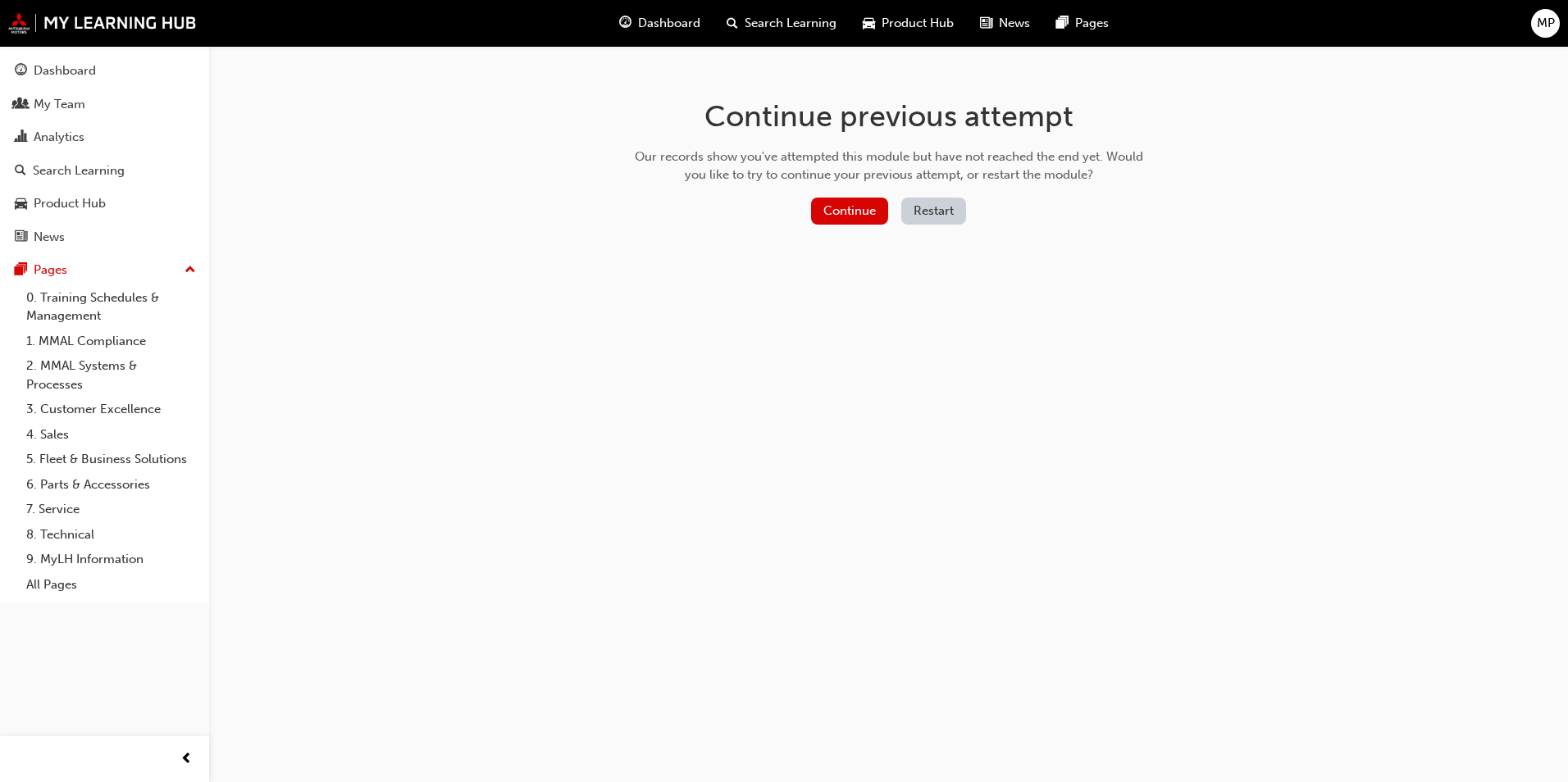
click at [931, 210] on button "Restart" at bounding box center [933, 211] width 65 height 27
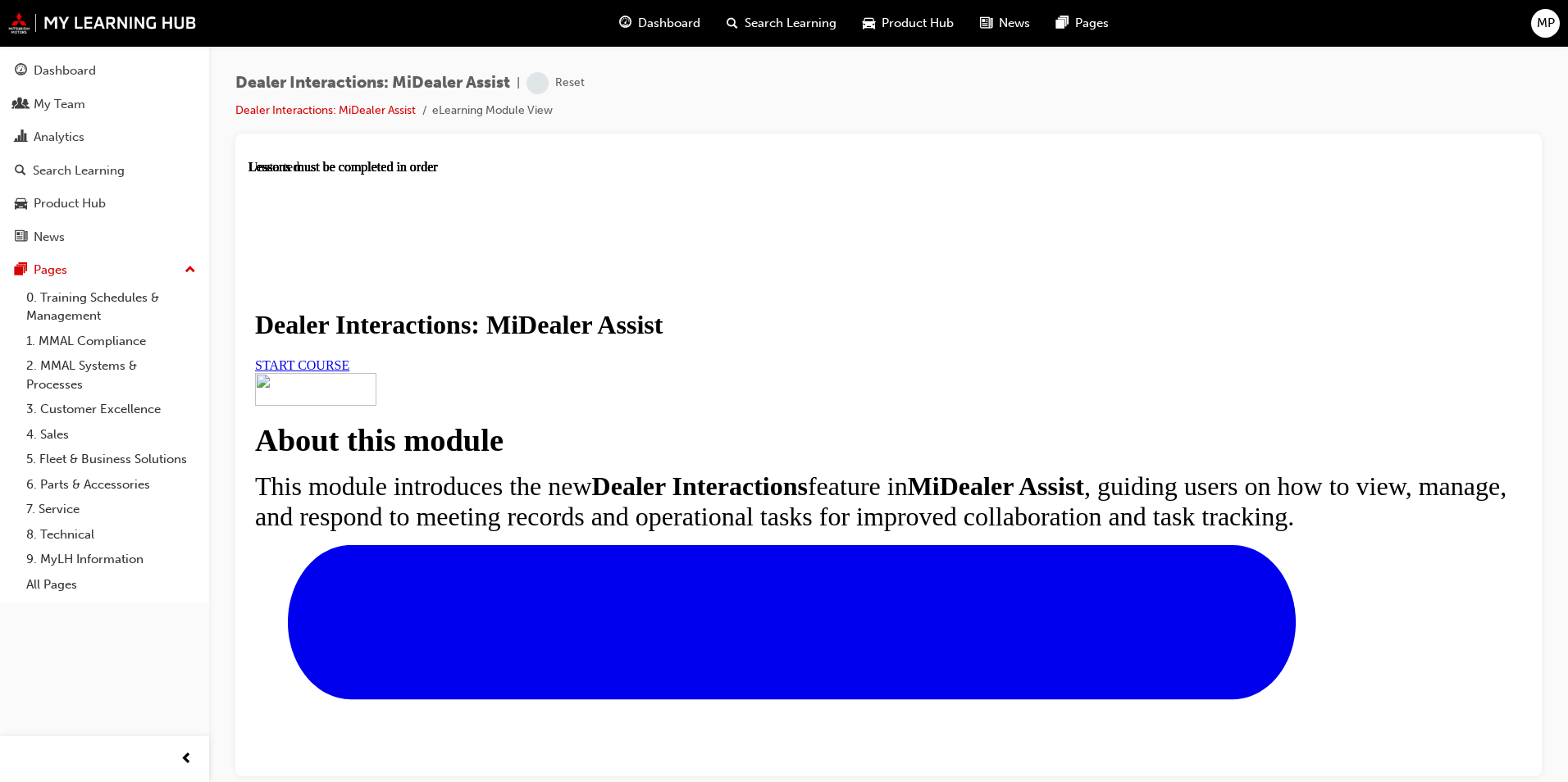
click at [349, 371] on span "START COURSE" at bounding box center [302, 364] width 94 height 14
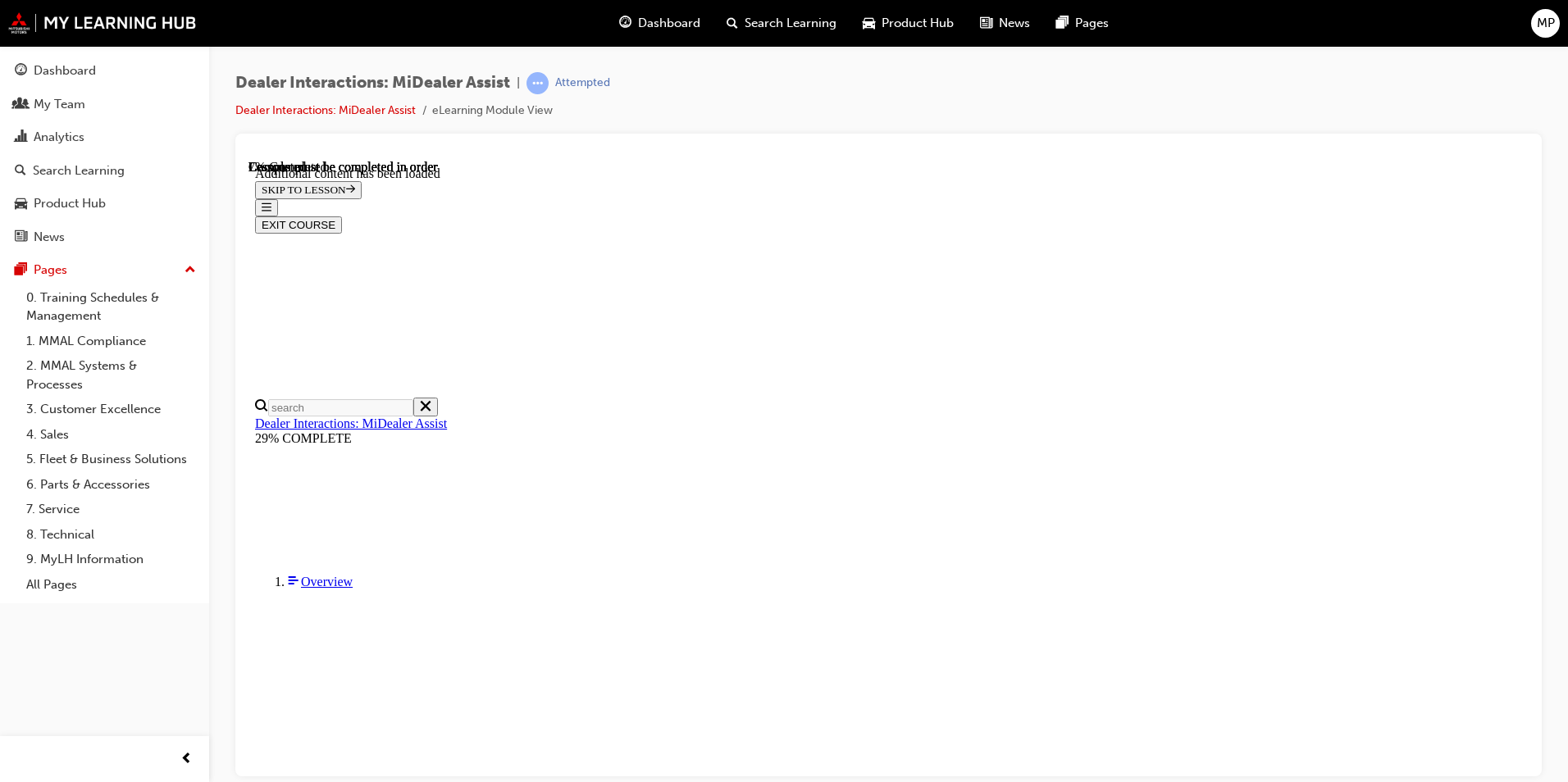
scroll to position [467, 0]
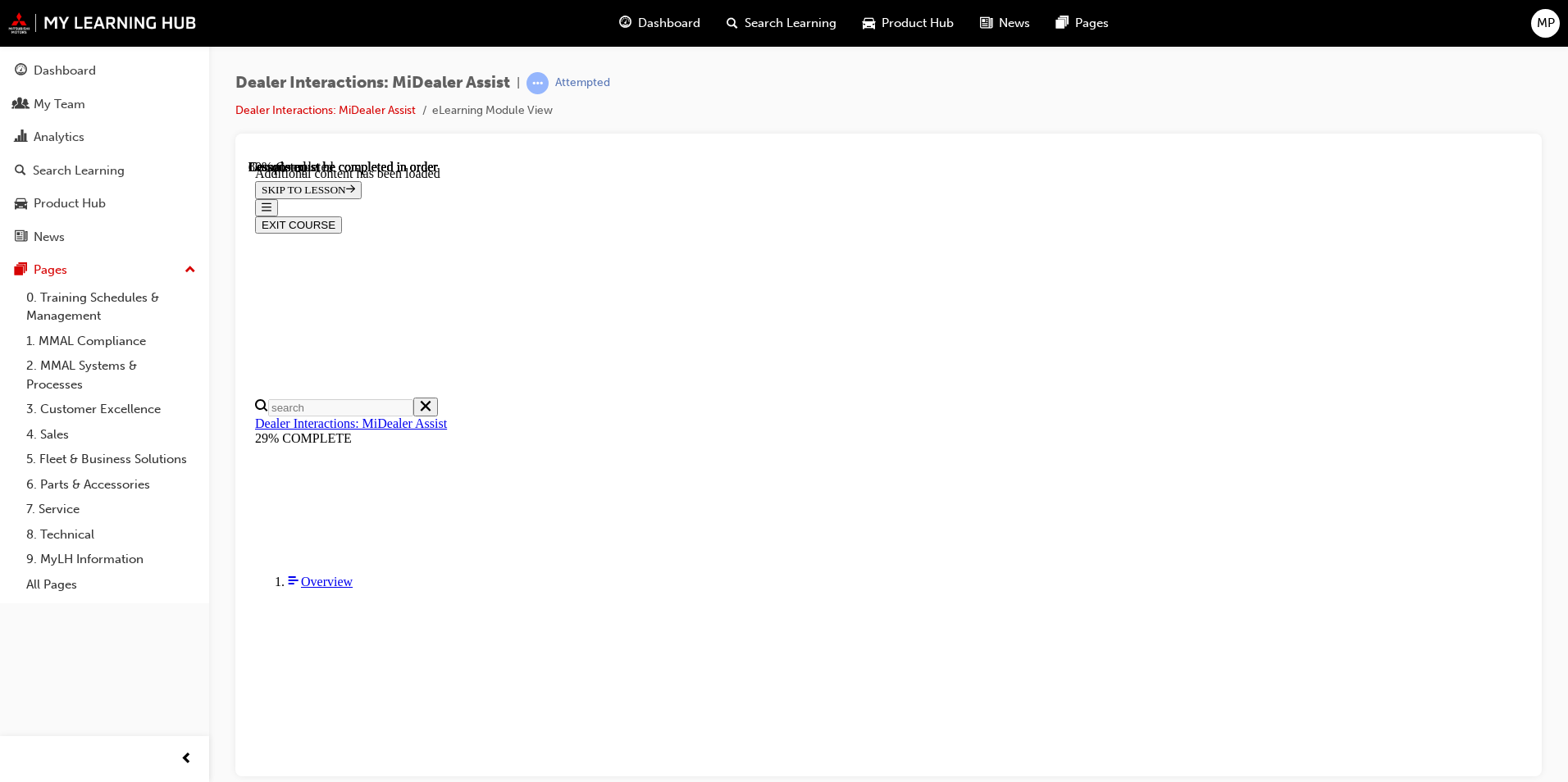
scroll to position [2566, 0]
drag, startPoint x: 1433, startPoint y: 288, endPoint x: 1433, endPoint y: 309, distance: 21.0
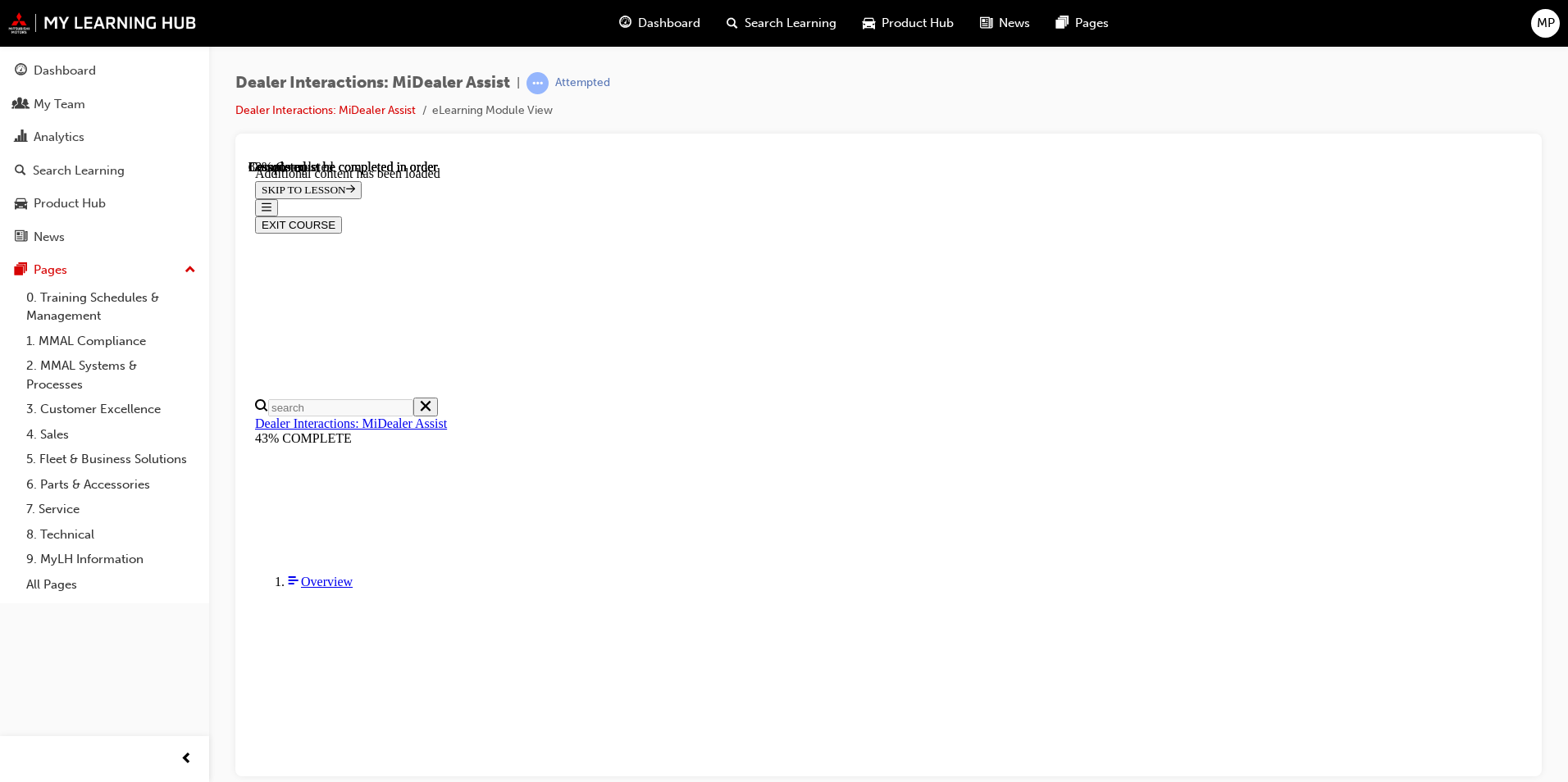
scroll to position [3458, 0]
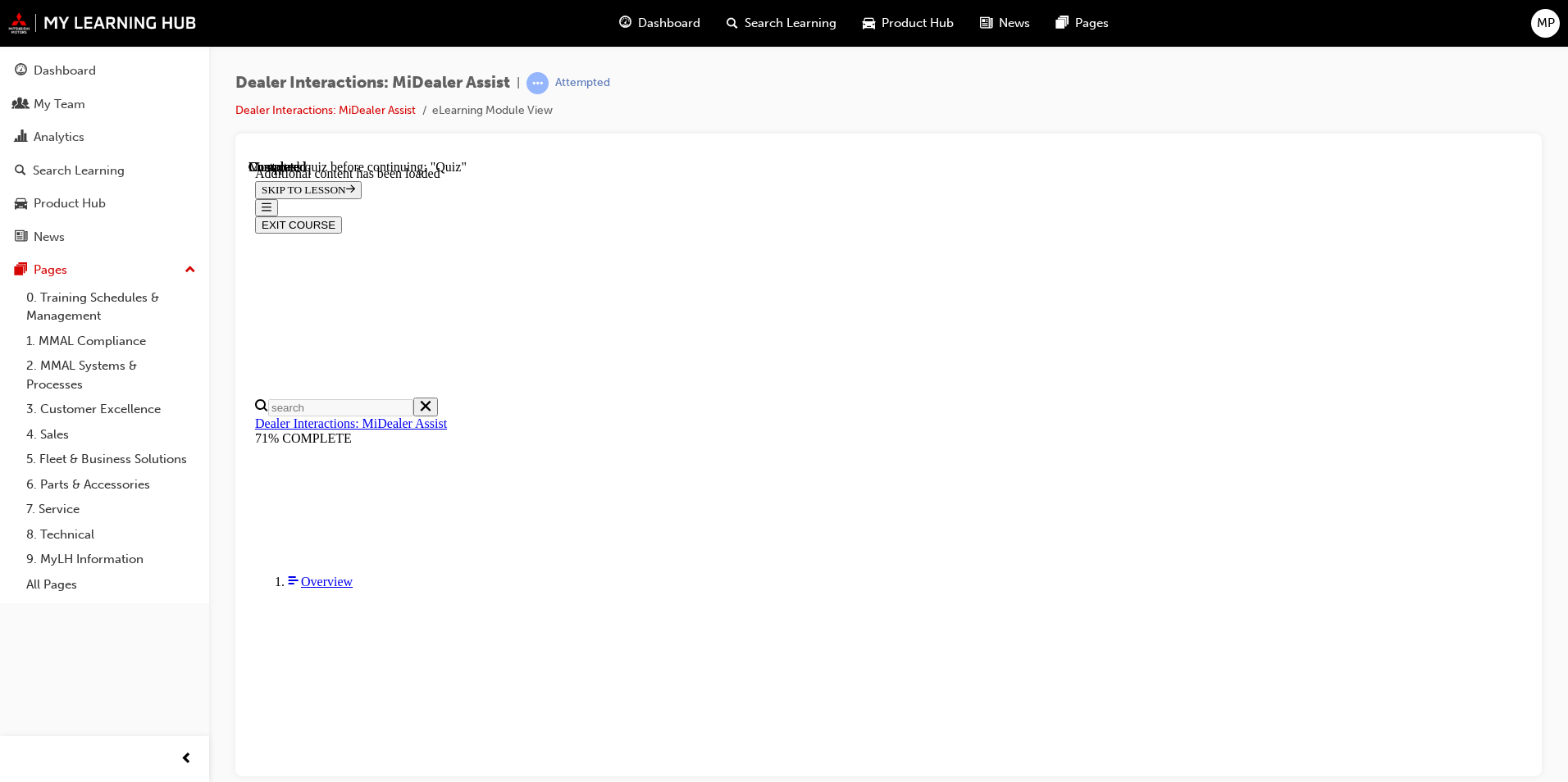
scroll to position [169, 0]
radio input "true"
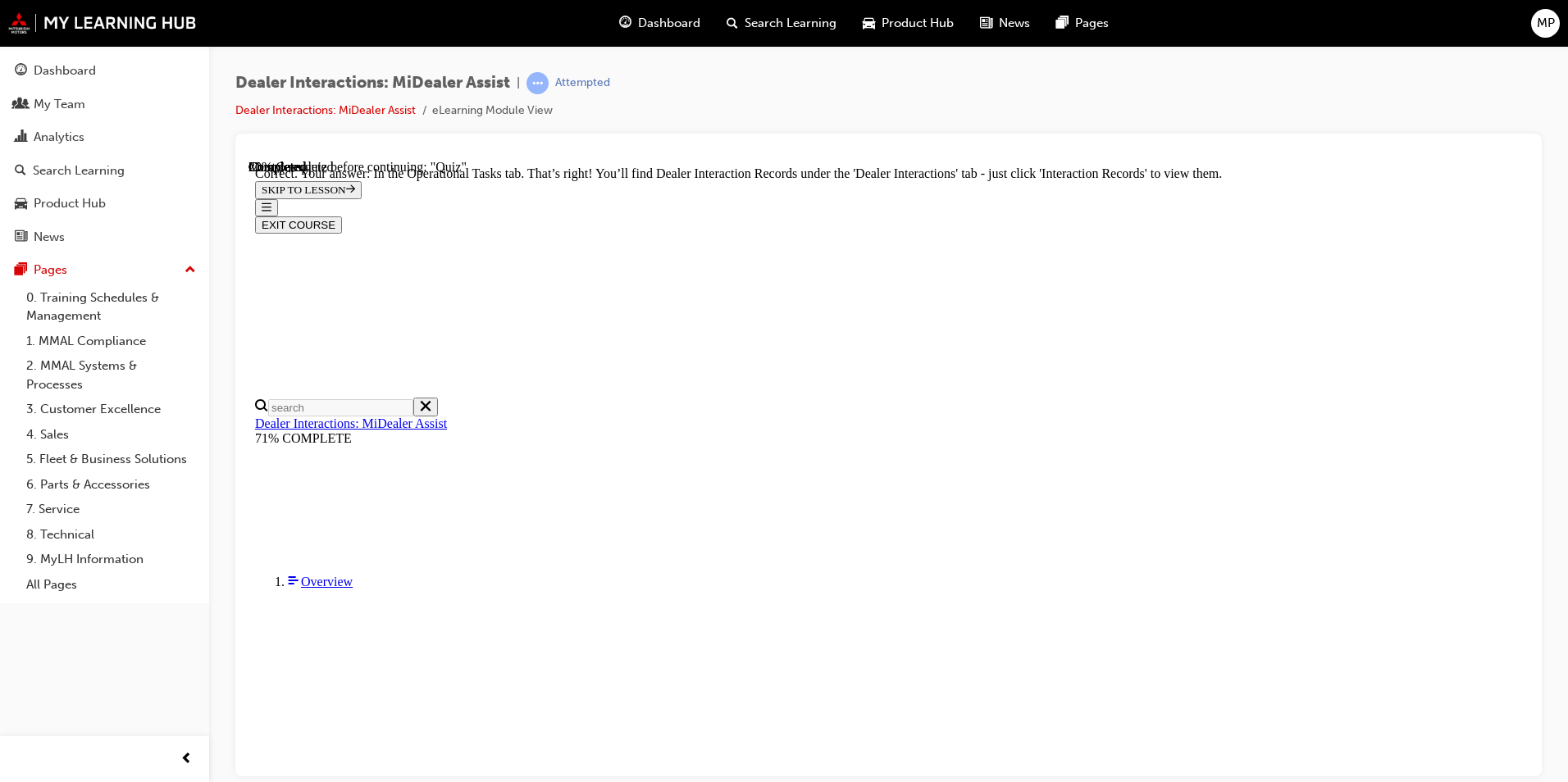
radio input "true"
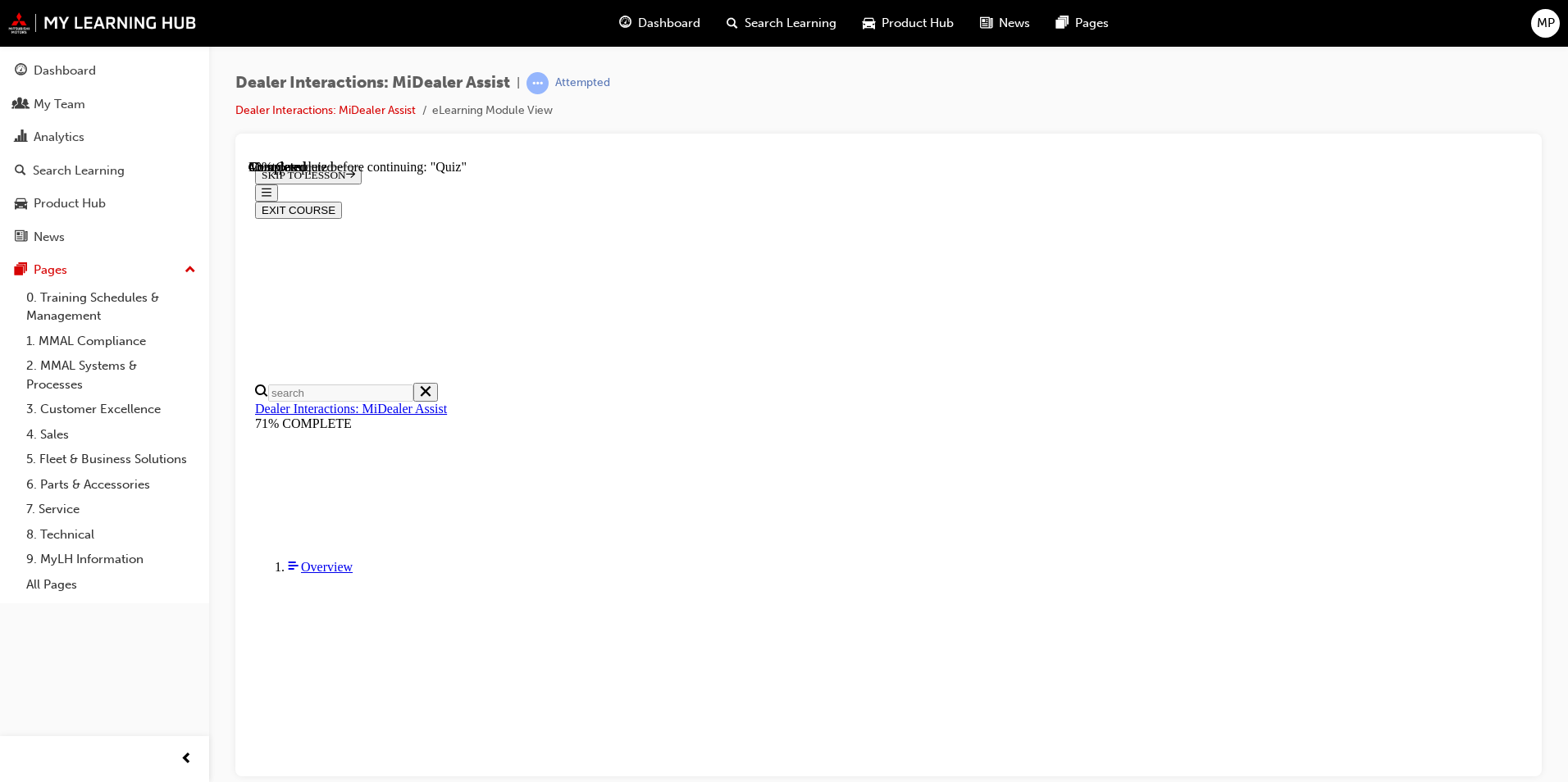
scroll to position [187, 0]
radio input "true"
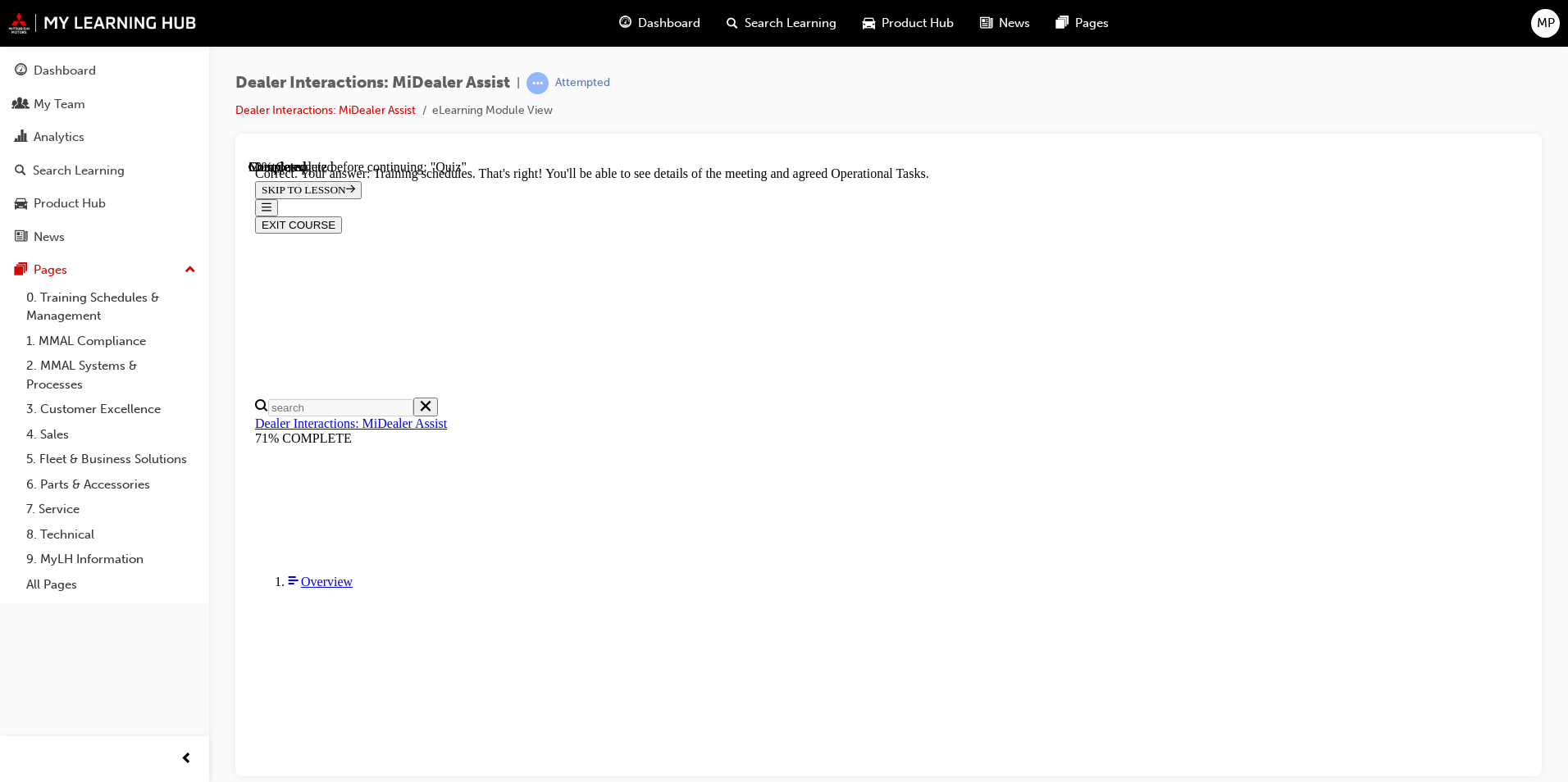
scroll to position [387, 0]
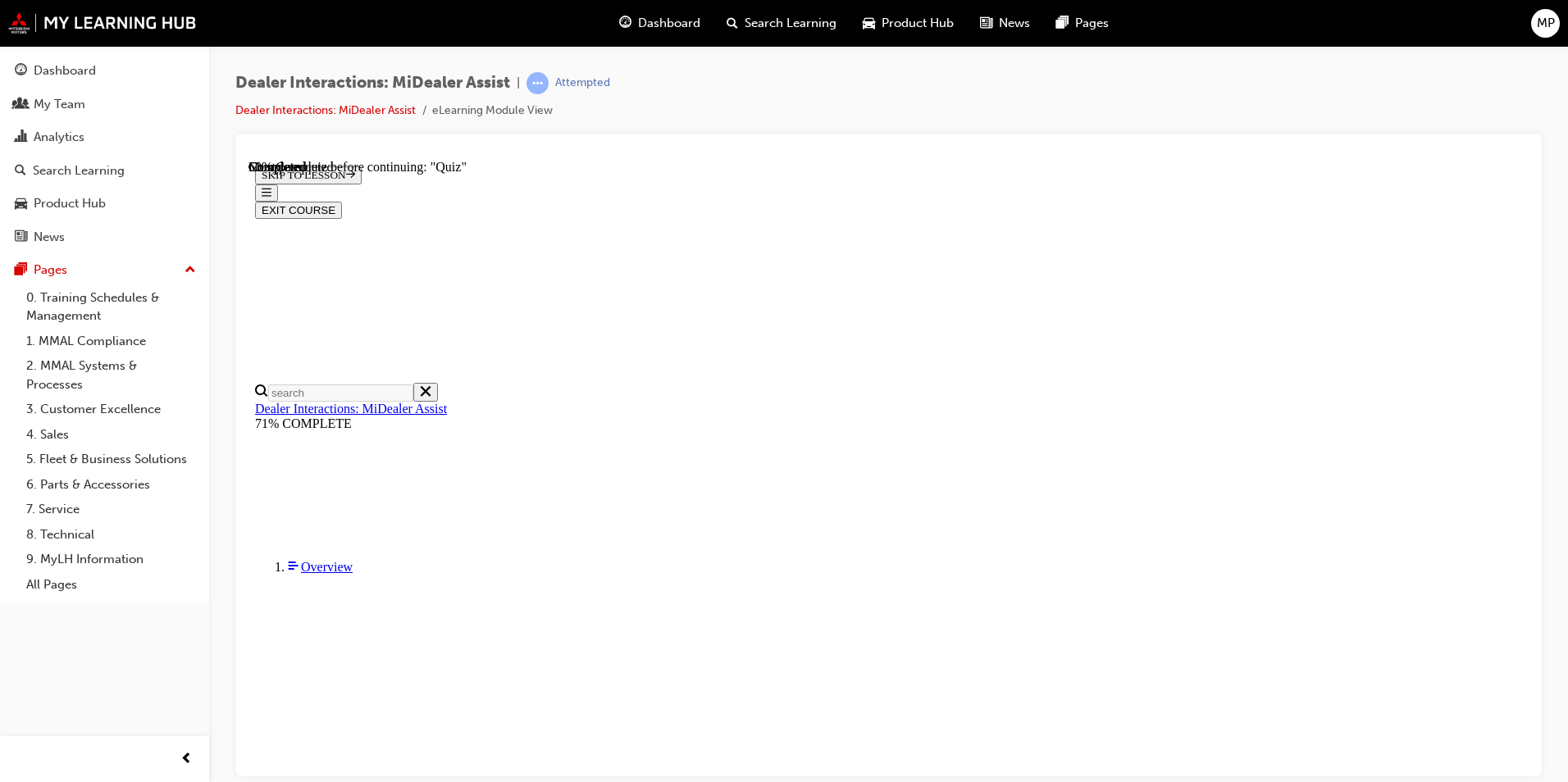
scroll to position [194, 0]
radio input "true"
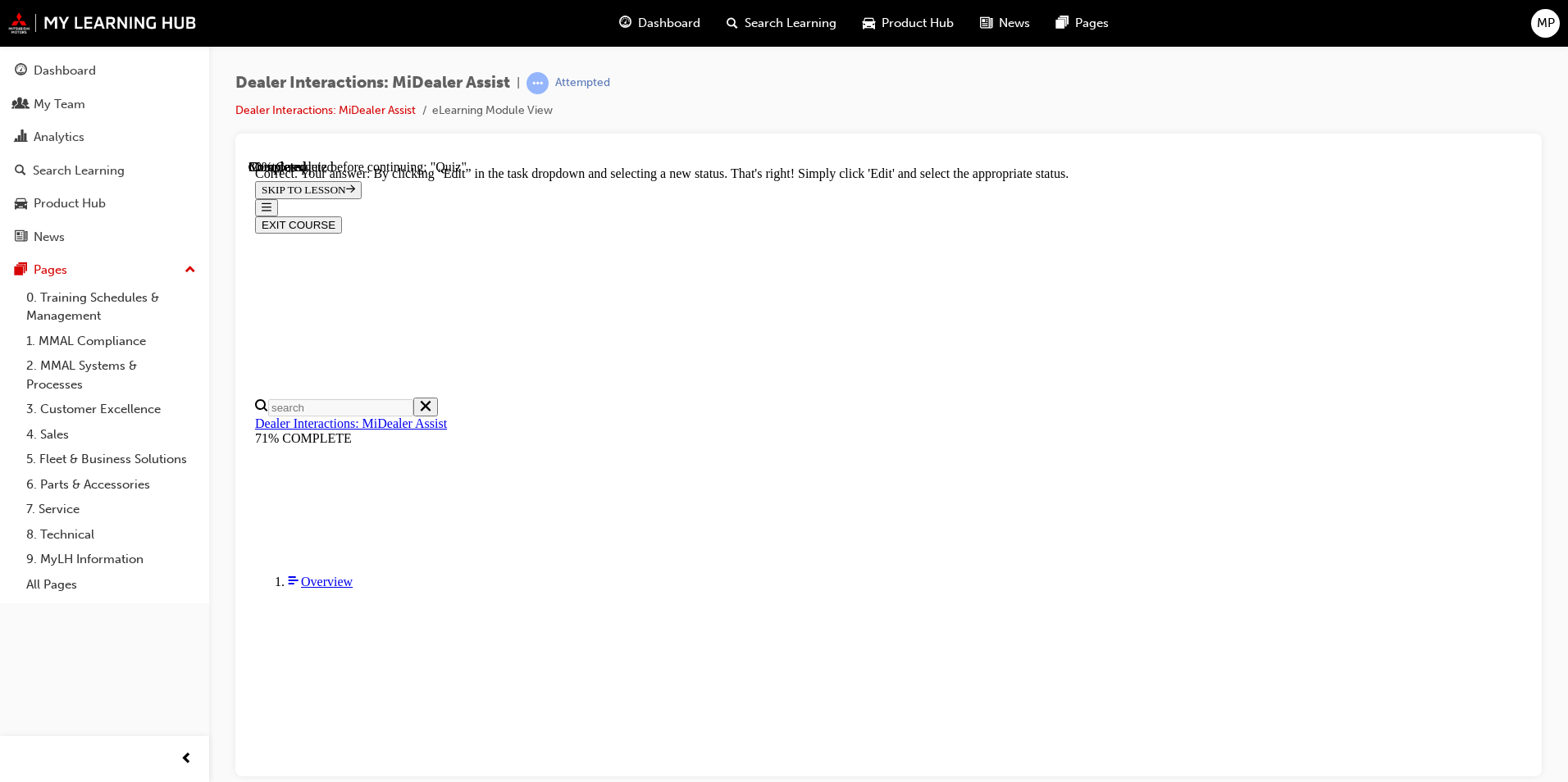
scroll to position [392, 0]
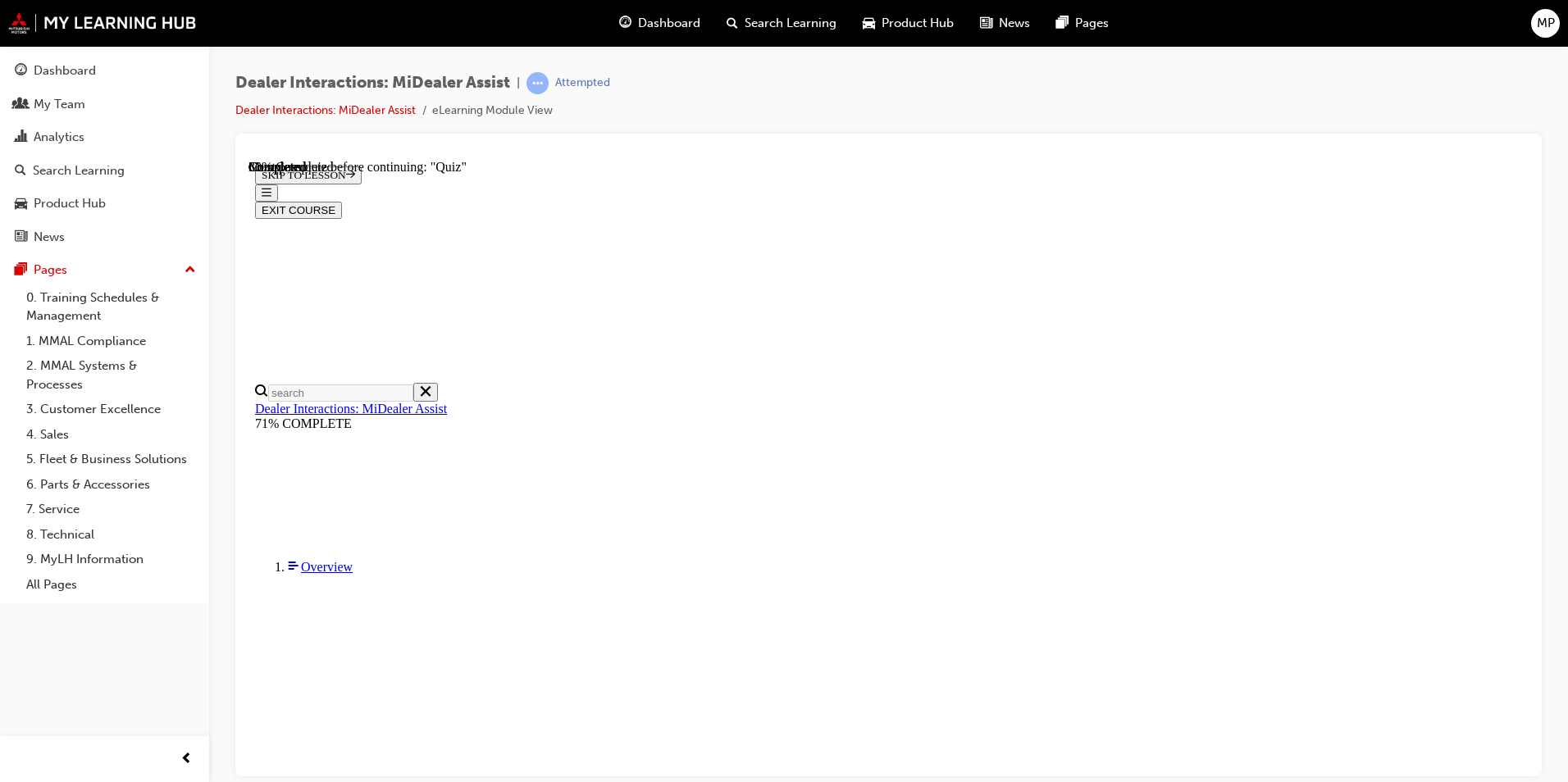
scroll to position [194, 0]
radio input "true"
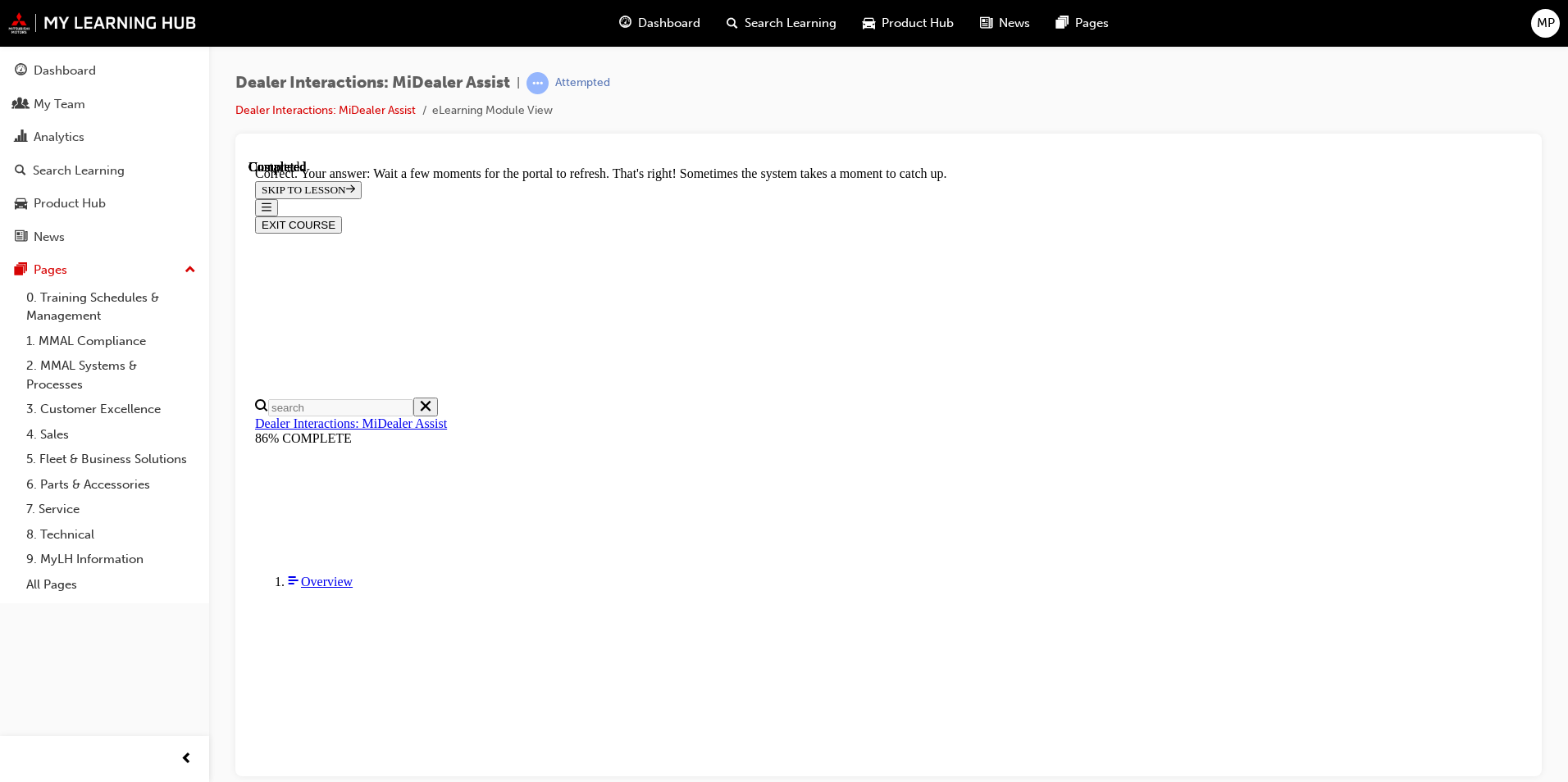
scroll to position [401, 0]
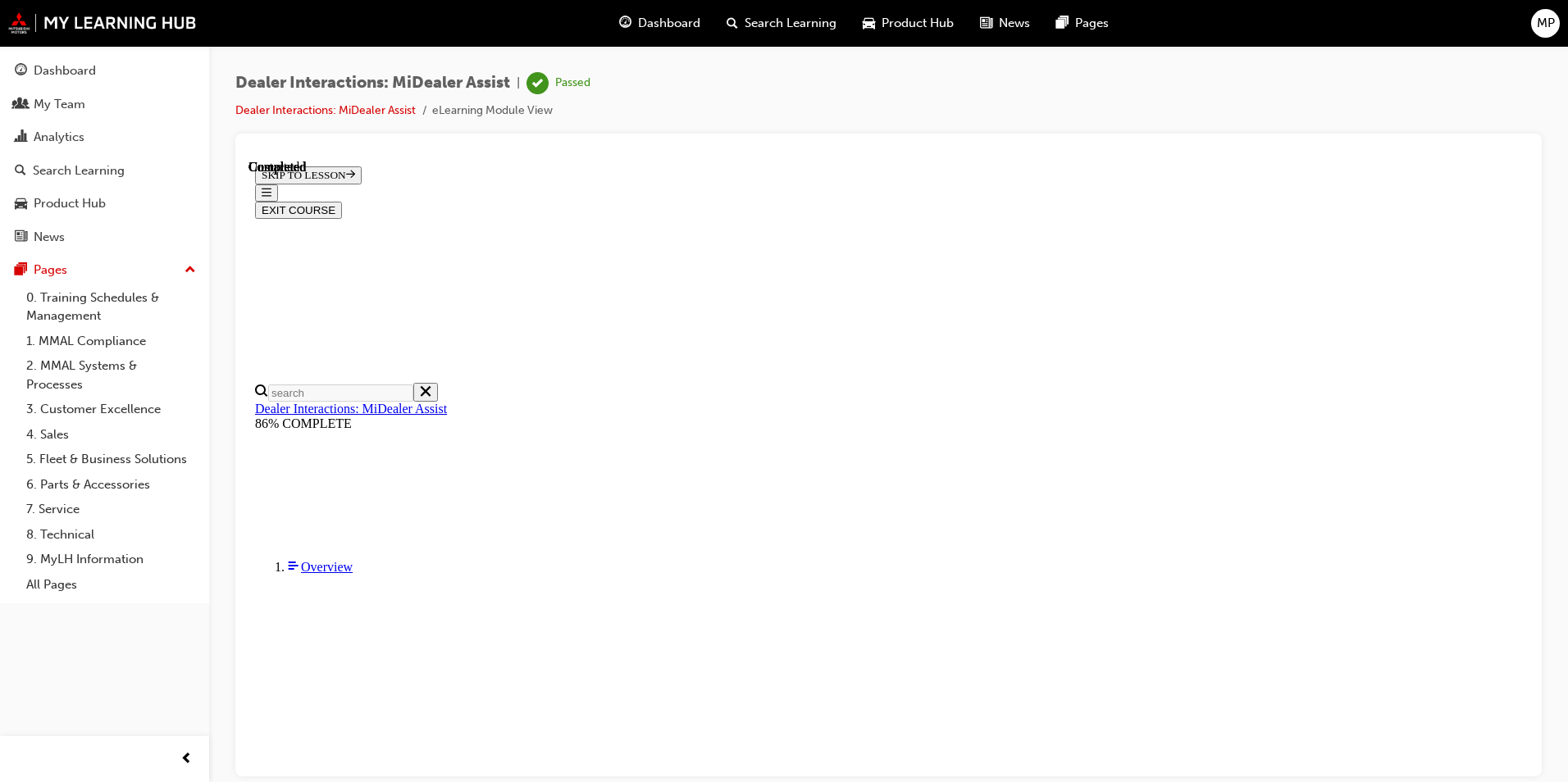
scroll to position [276, 0]
